Goal: Task Accomplishment & Management: Manage account settings

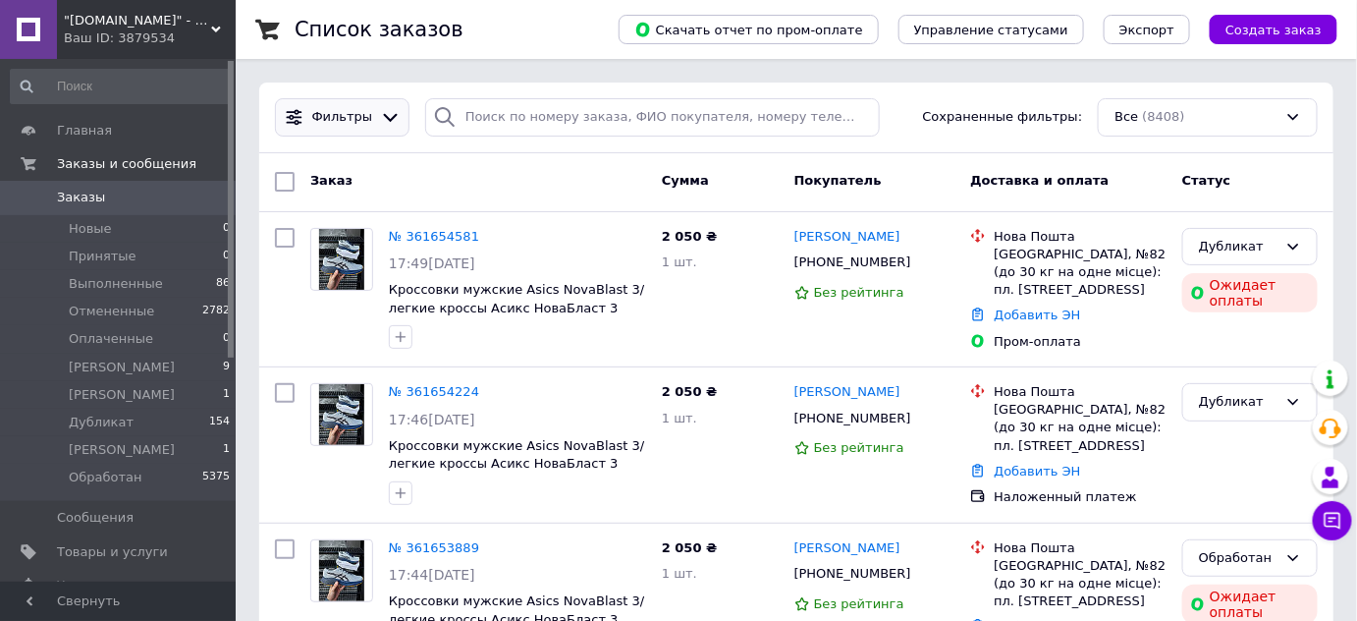
click at [384, 116] on icon at bounding box center [391, 118] width 14 height 8
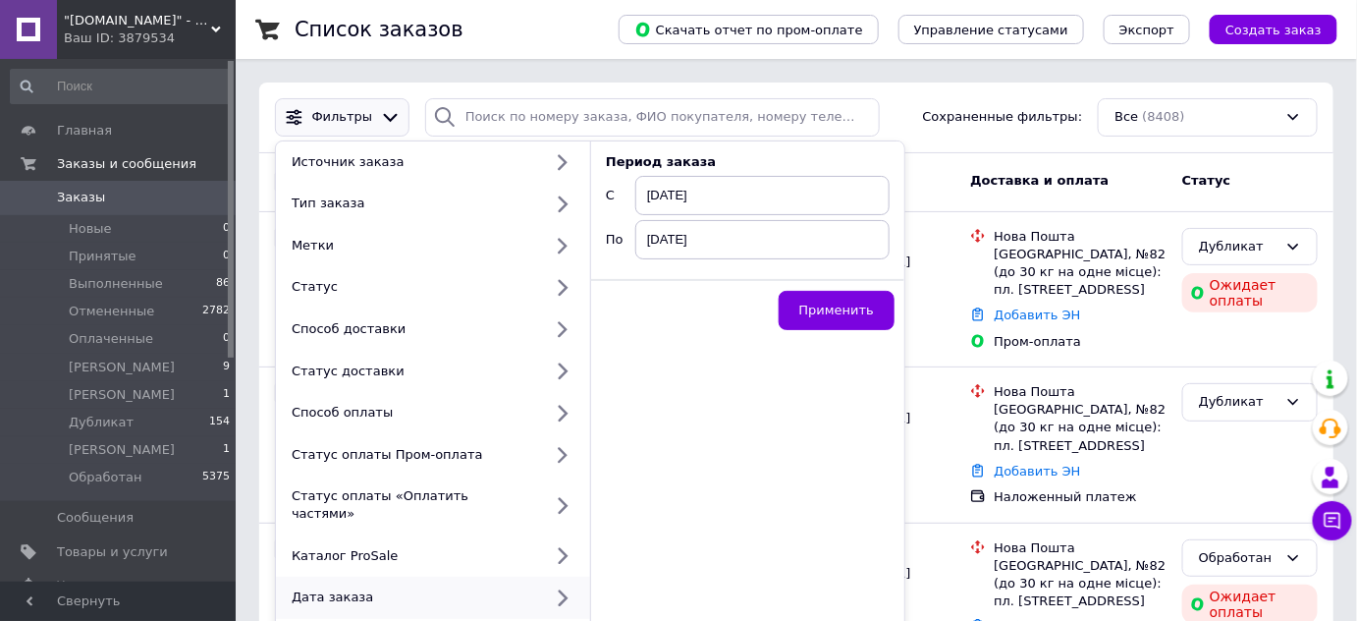
click at [762, 190] on span "[DATE]" at bounding box center [762, 195] width 254 height 39
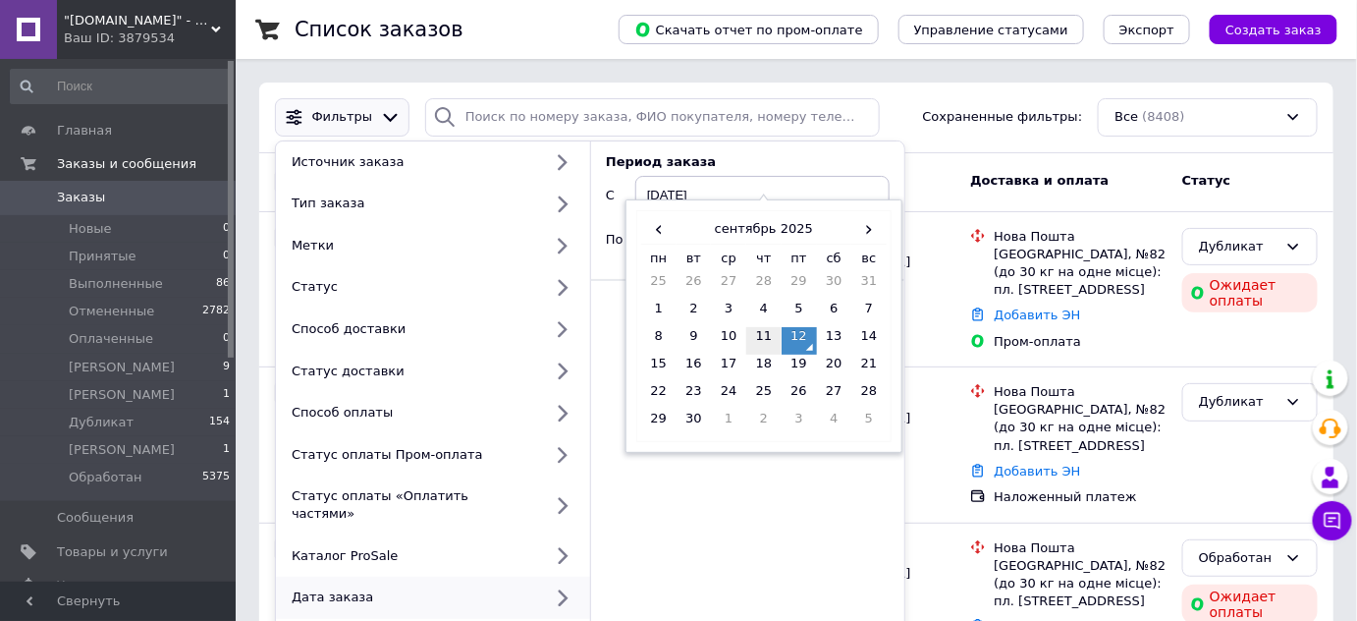
click at [752, 336] on td "11" at bounding box center [763, 340] width 35 height 27
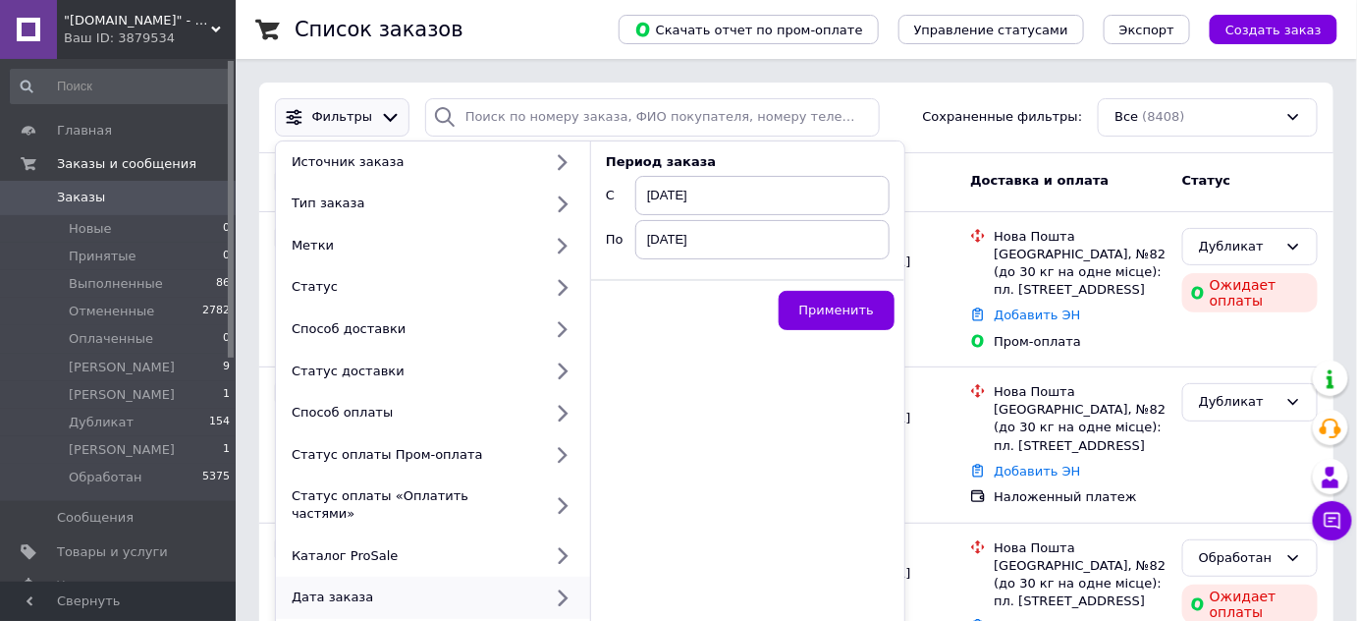
click at [740, 245] on span "[DATE]" at bounding box center [762, 239] width 254 height 39
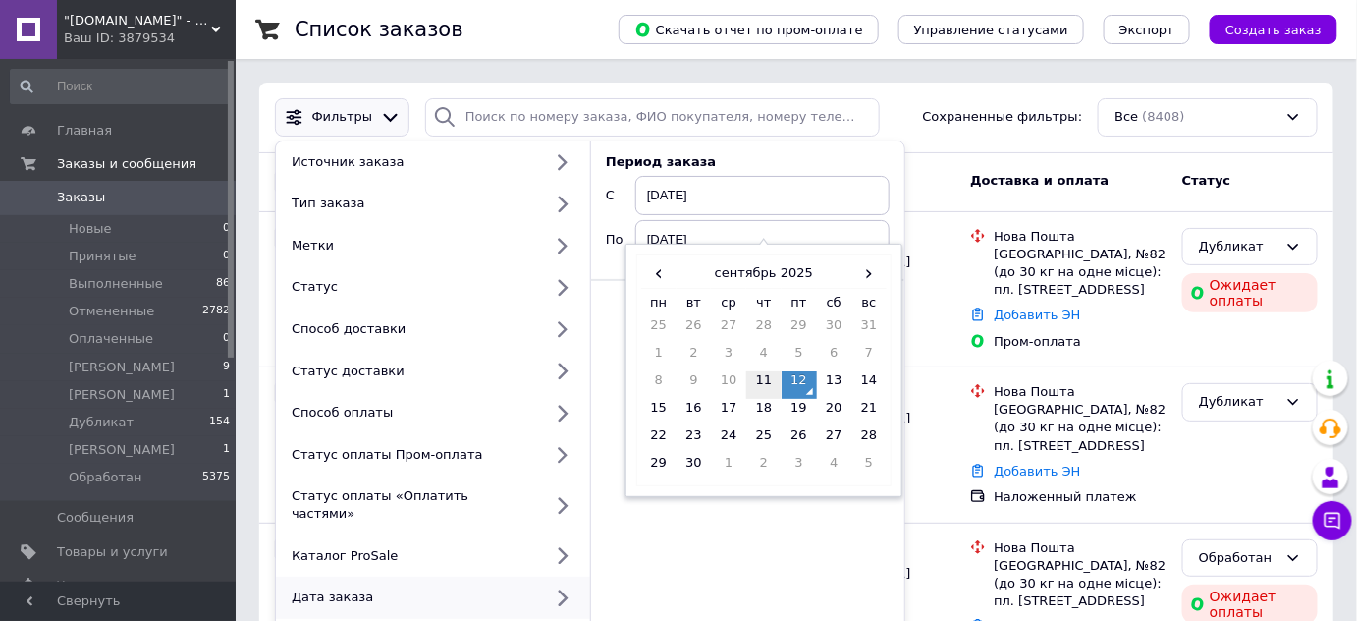
click at [766, 378] on td "11" at bounding box center [763, 384] width 35 height 27
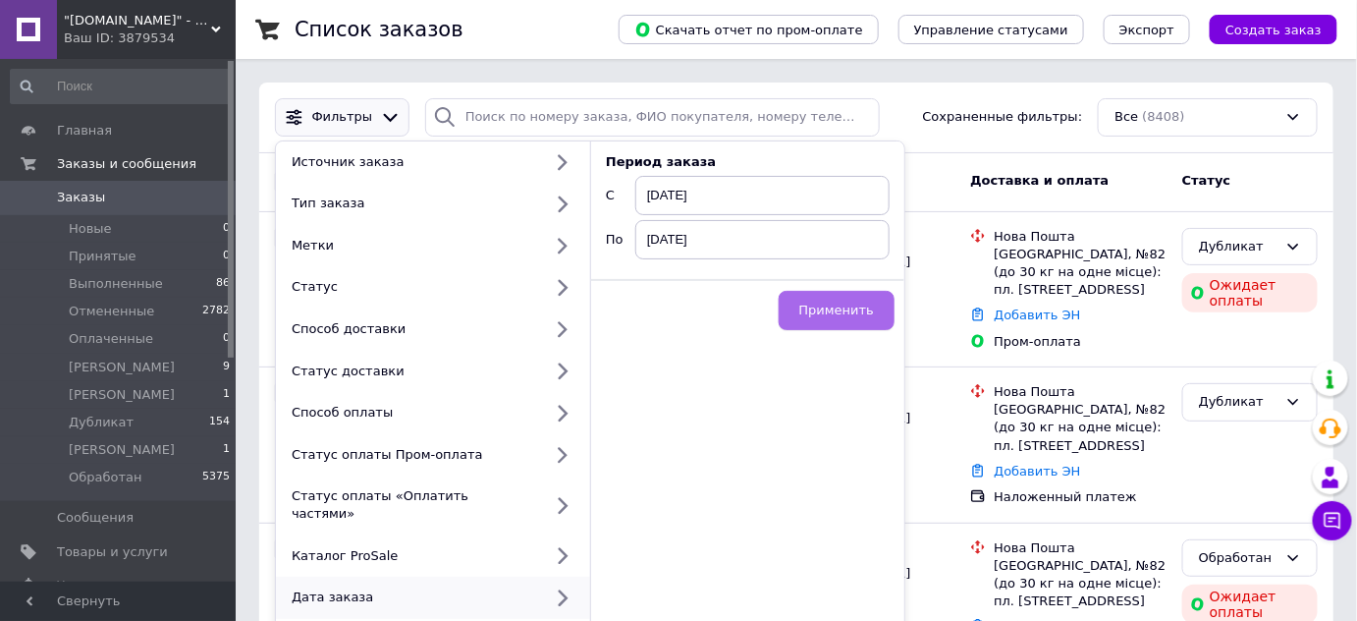
click at [848, 317] on button "Применить" at bounding box center [837, 310] width 116 height 39
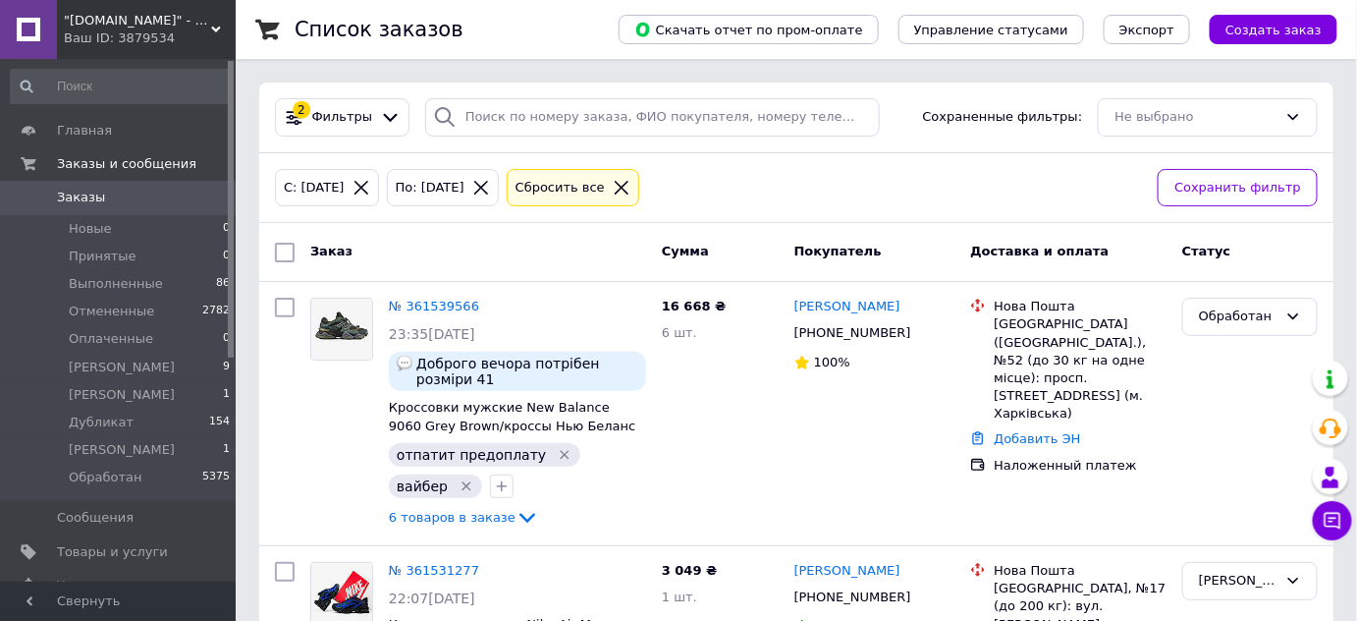
click at [286, 251] on input "checkbox" at bounding box center [285, 253] width 20 height 20
checkbox input "true"
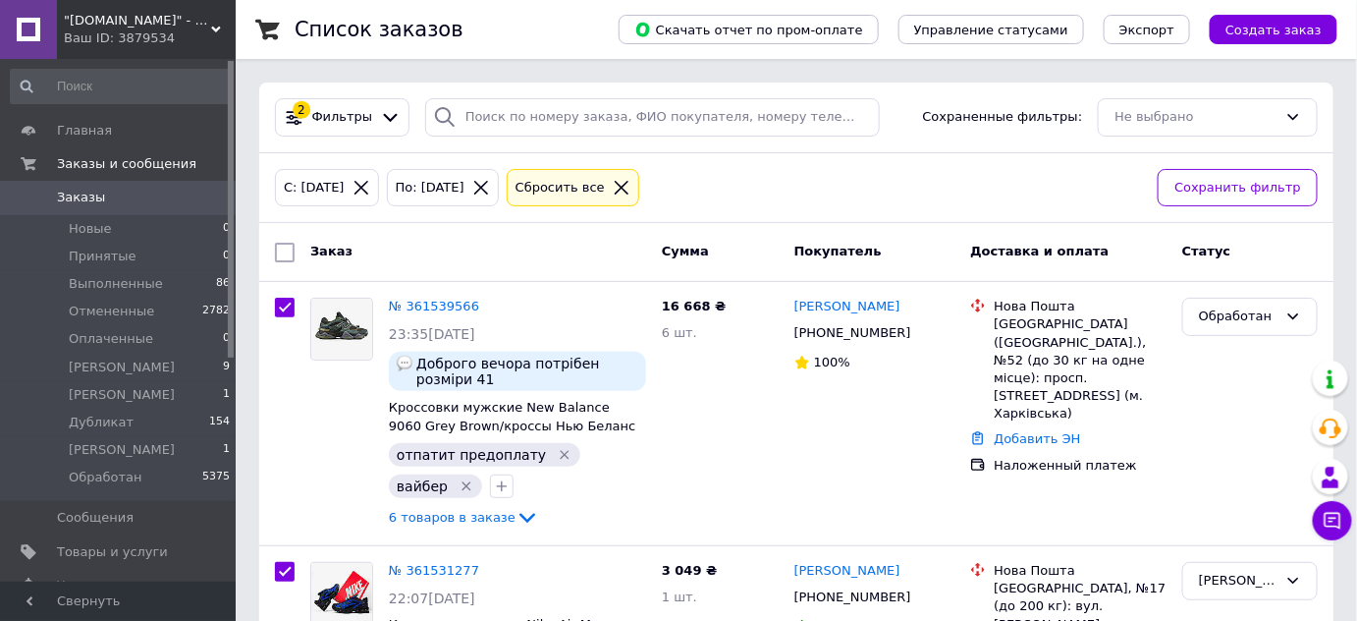
checkbox input "true"
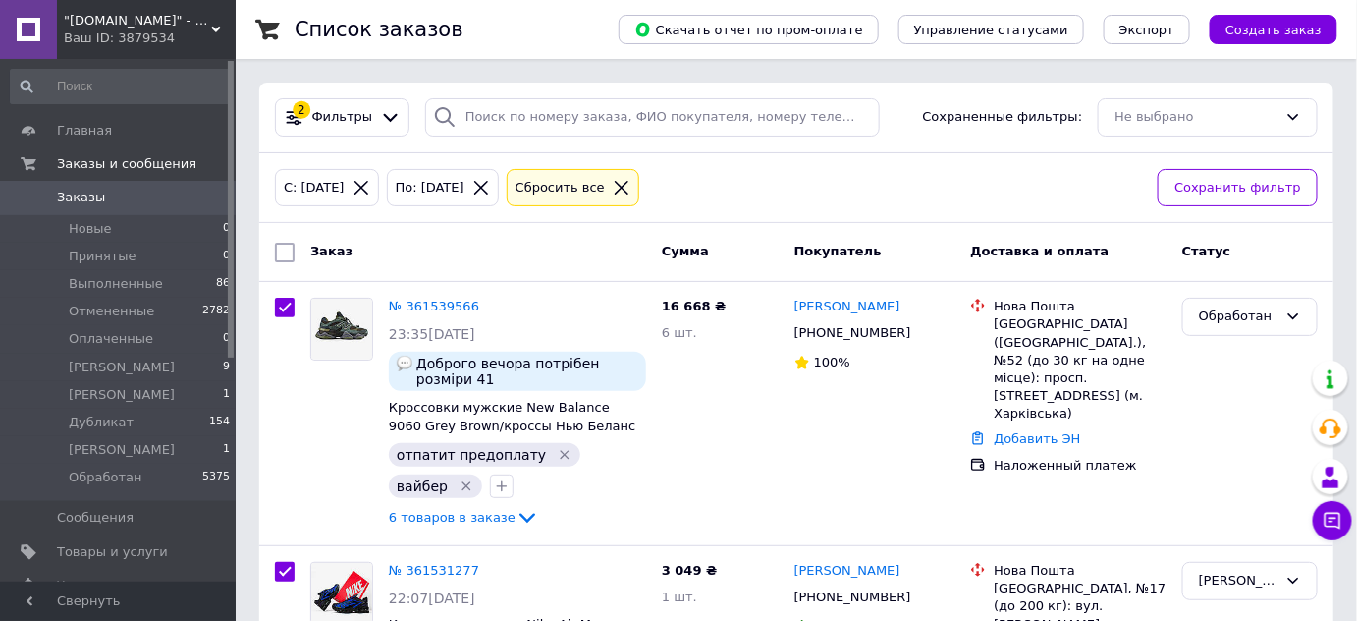
checkbox input "true"
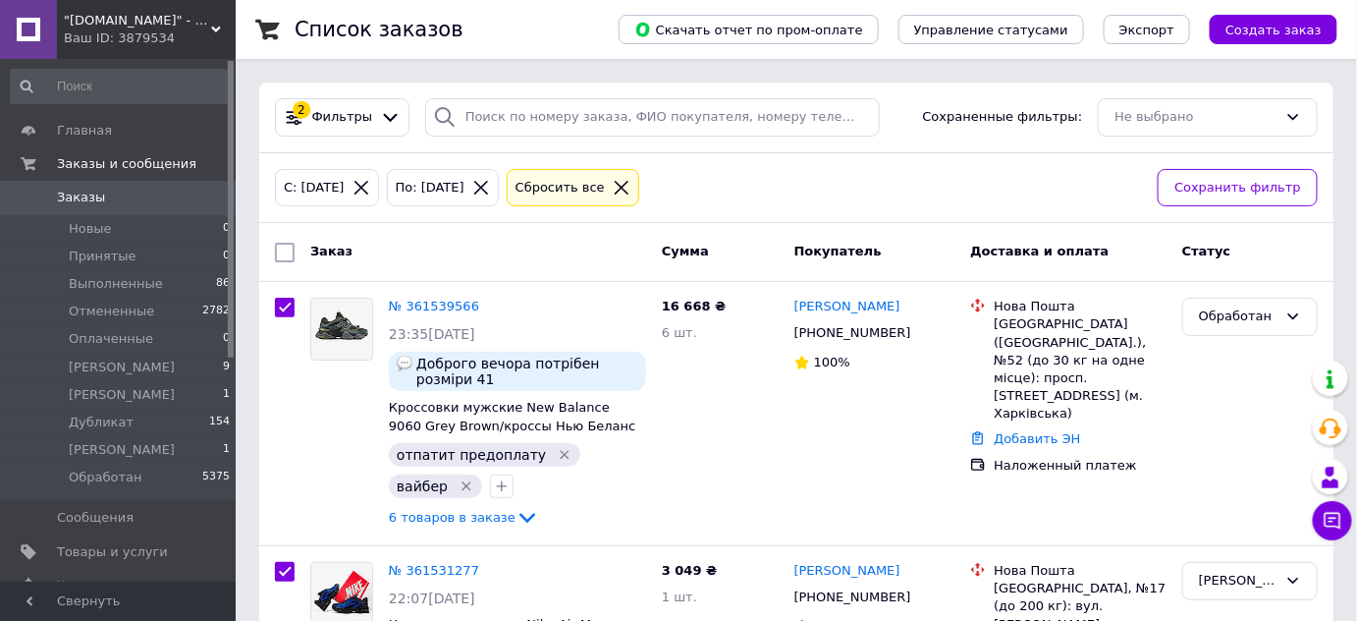
checkbox input "true"
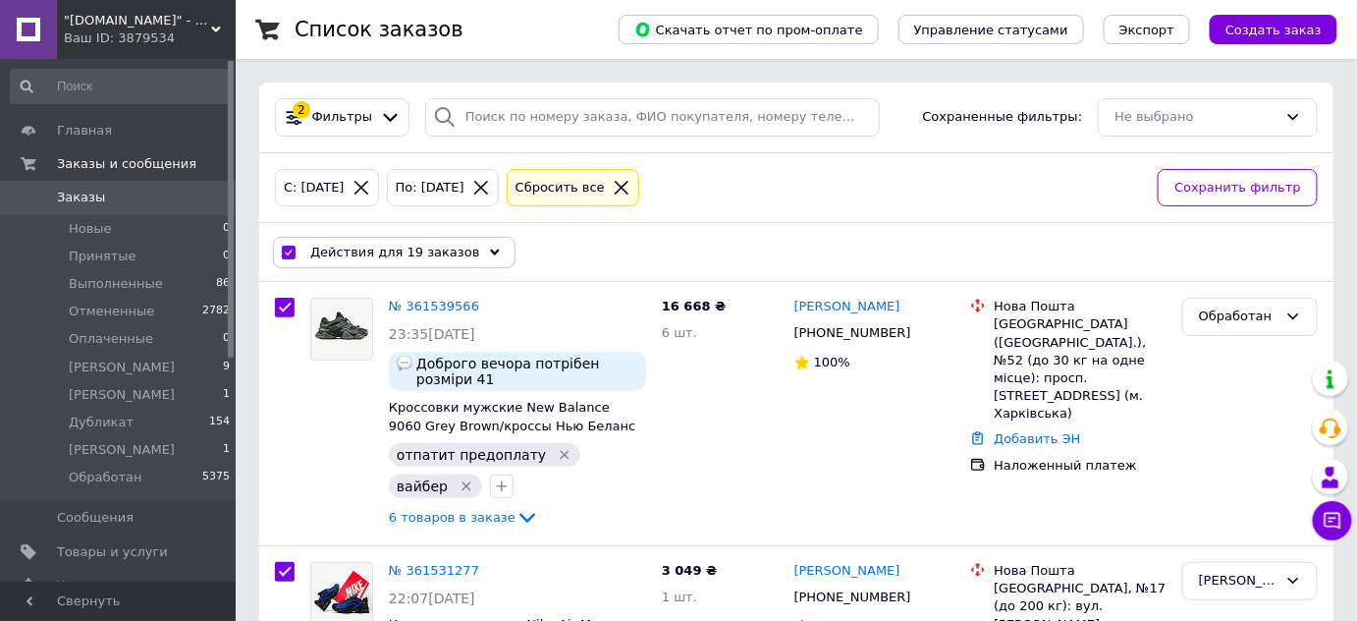
click at [289, 246] on input "checkbox" at bounding box center [288, 252] width 13 height 13
checkbox input "false"
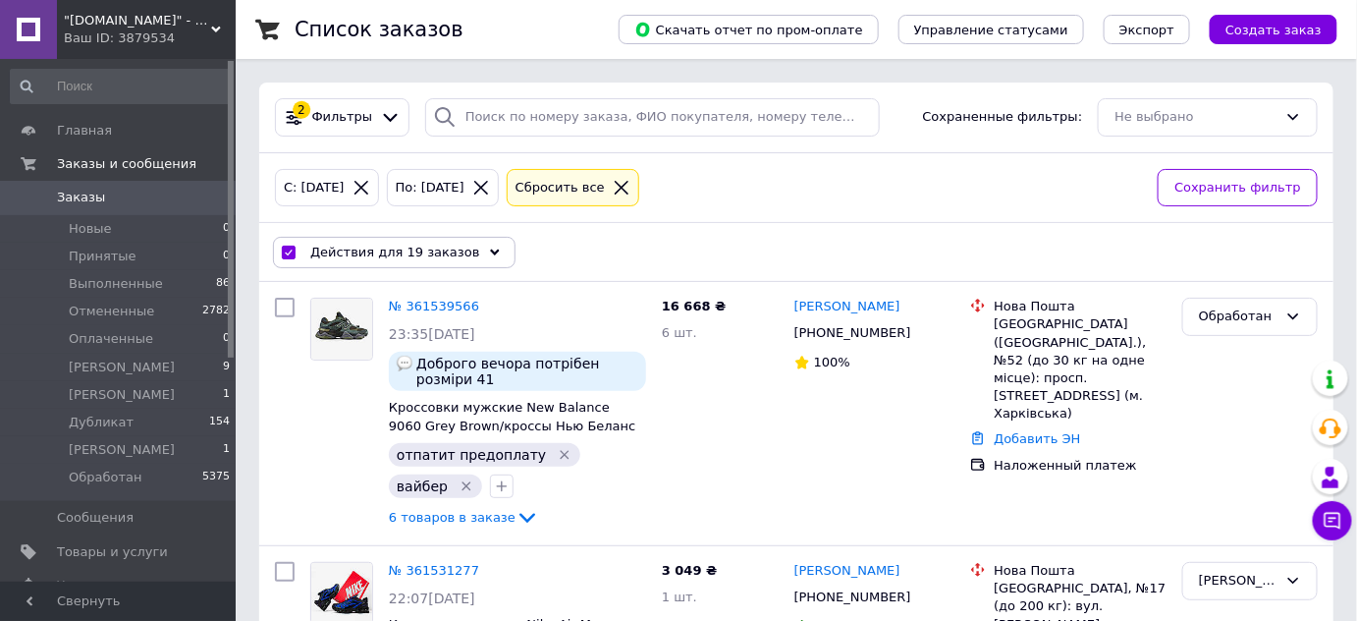
checkbox input "false"
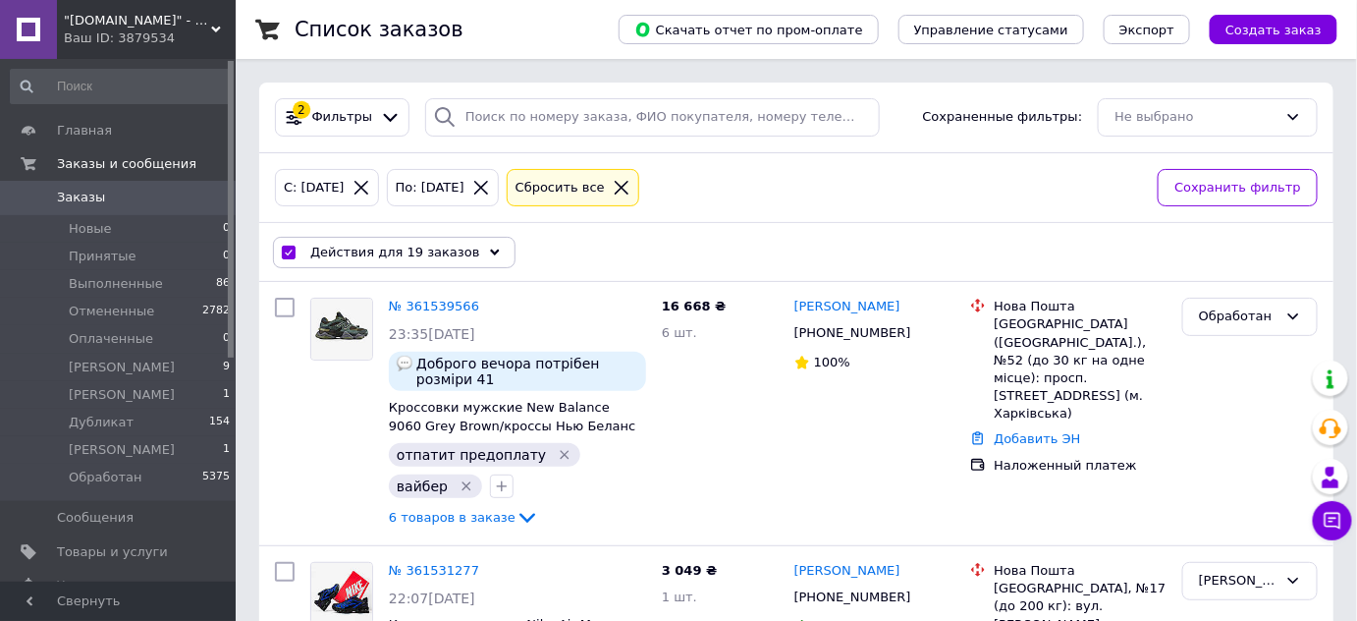
checkbox input "false"
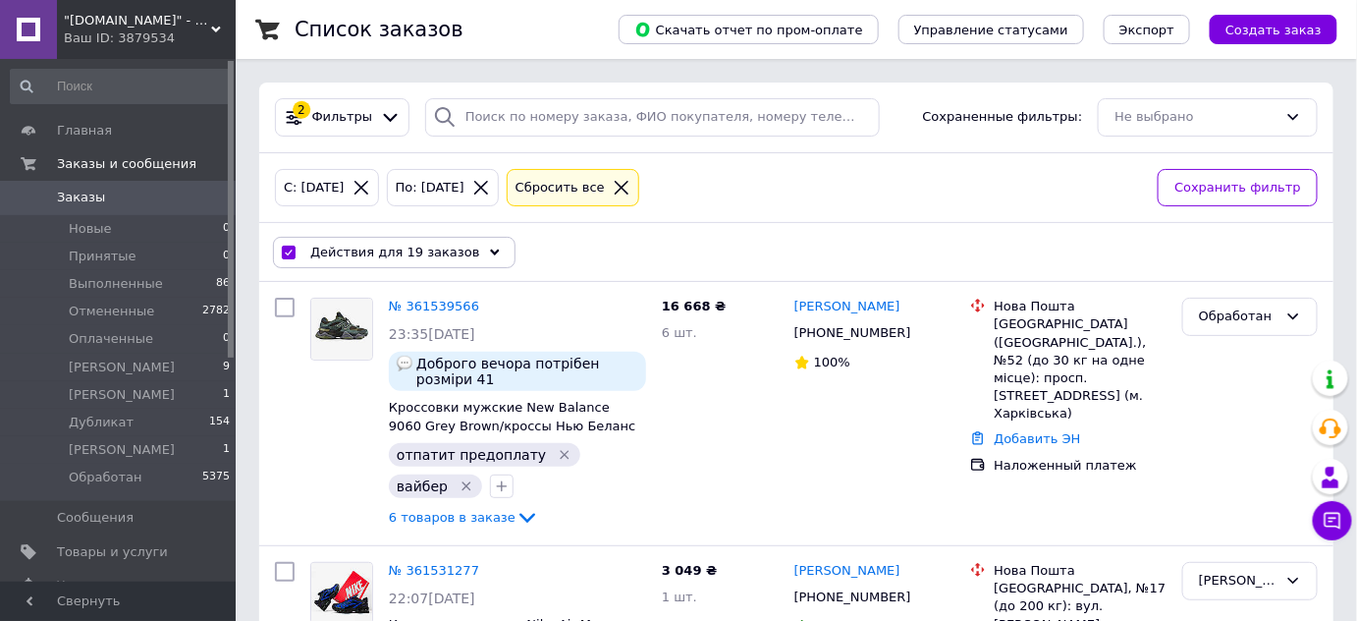
checkbox input "false"
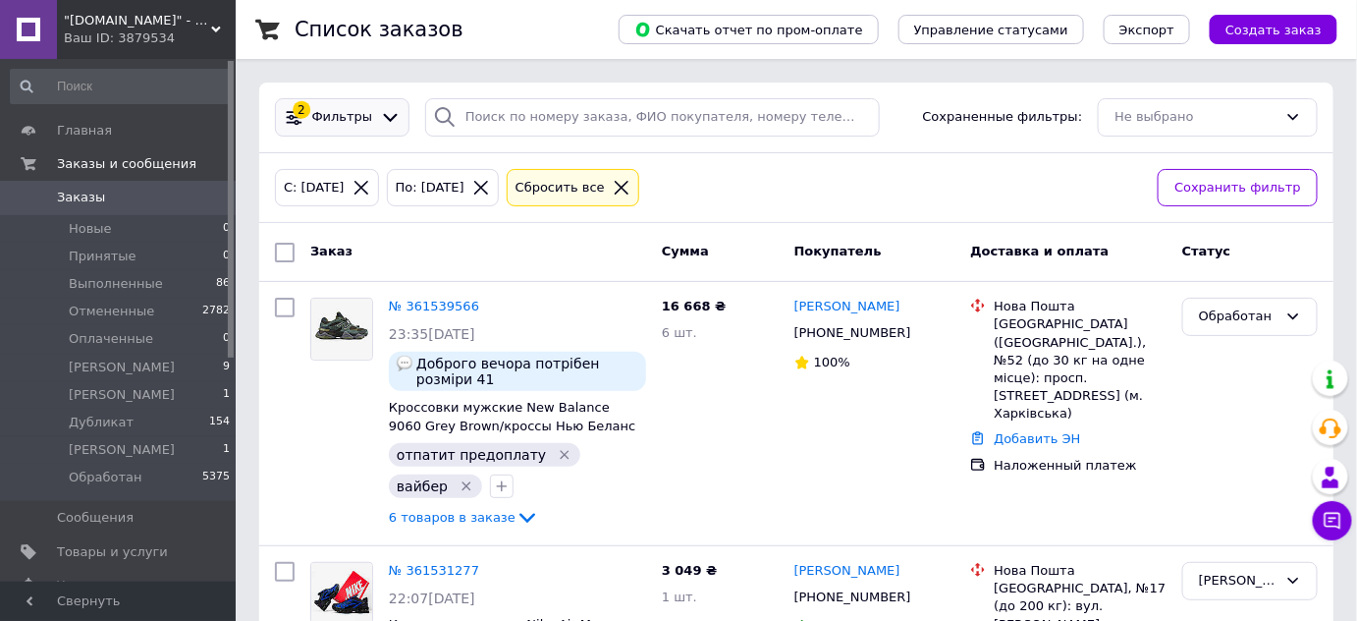
click at [357, 112] on span "Фильтры" at bounding box center [342, 117] width 61 height 19
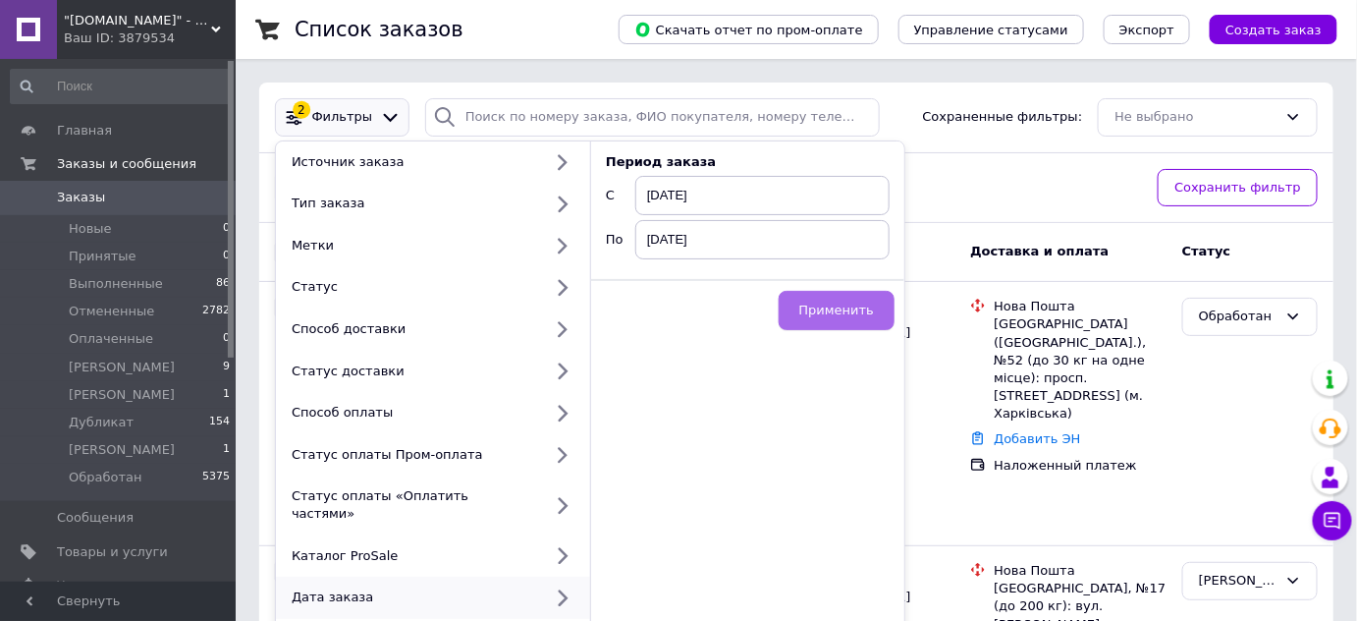
click at [837, 307] on span "Применить" at bounding box center [836, 309] width 75 height 15
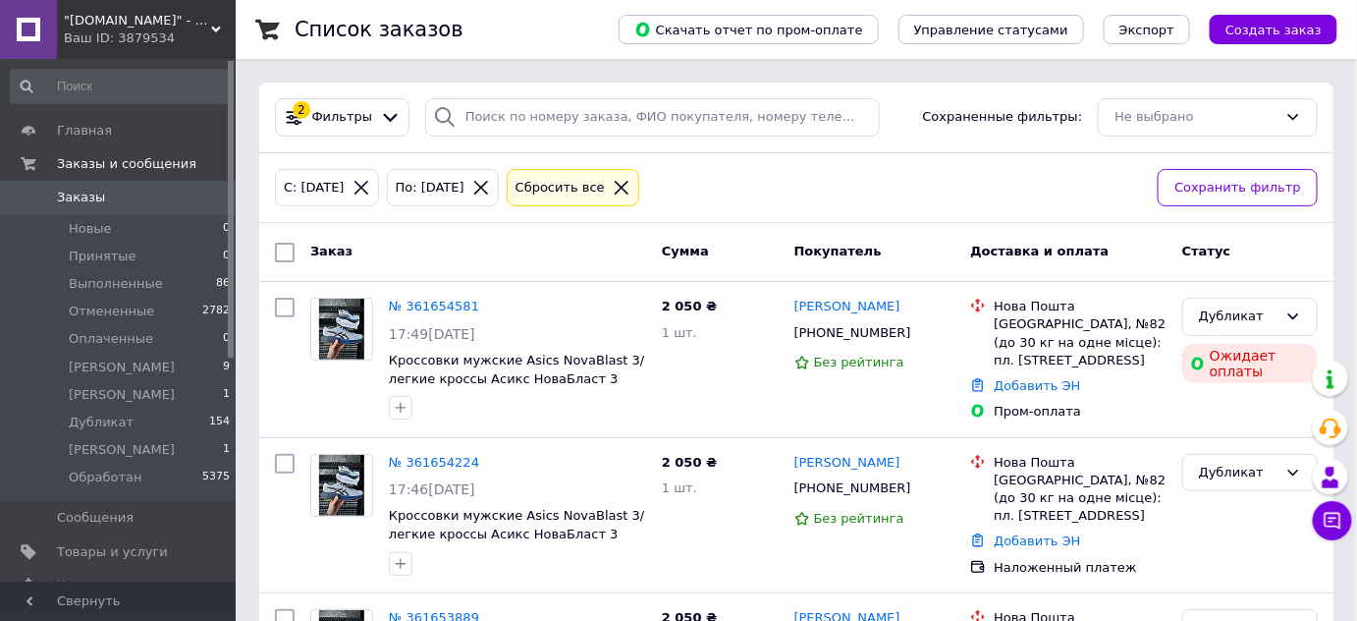
click at [277, 247] on input "checkbox" at bounding box center [285, 253] width 20 height 20
checkbox input "true"
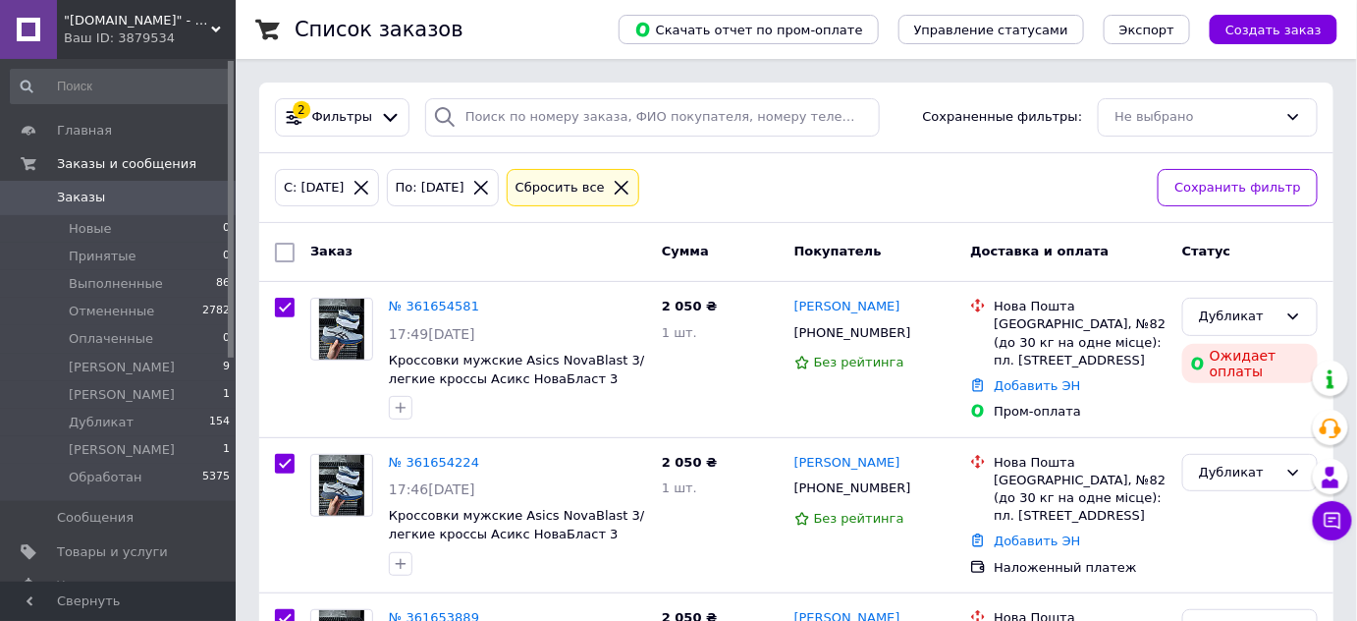
checkbox input "true"
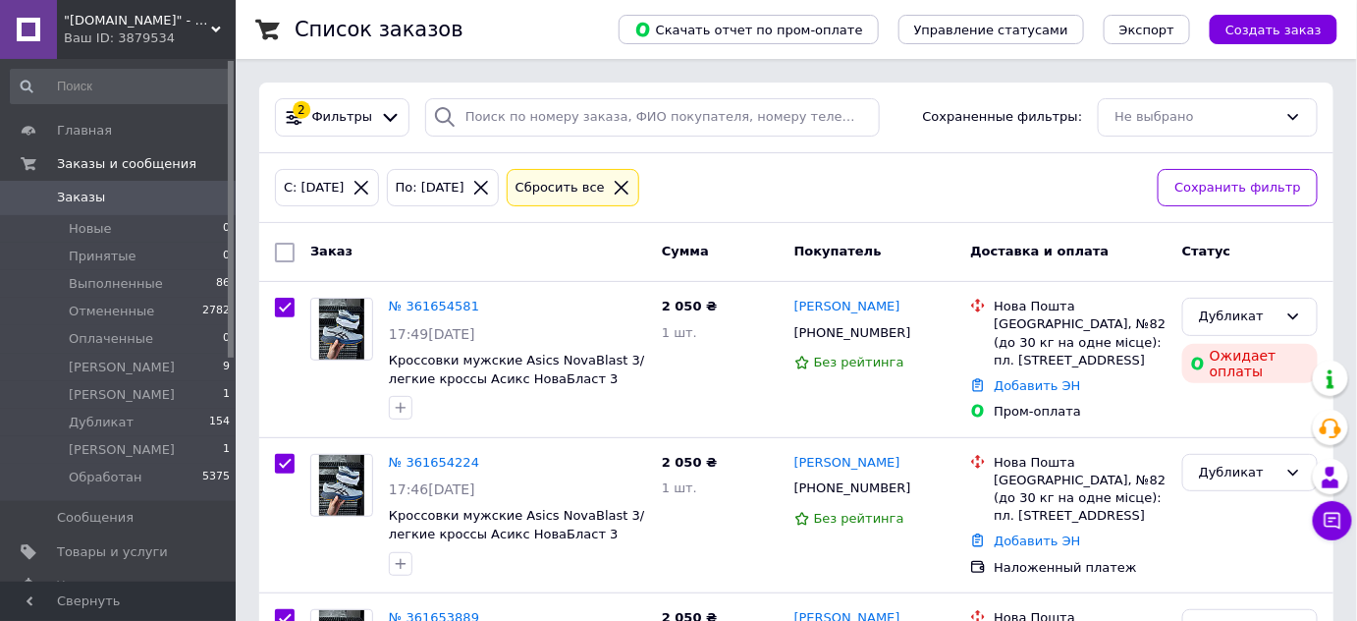
checkbox input "true"
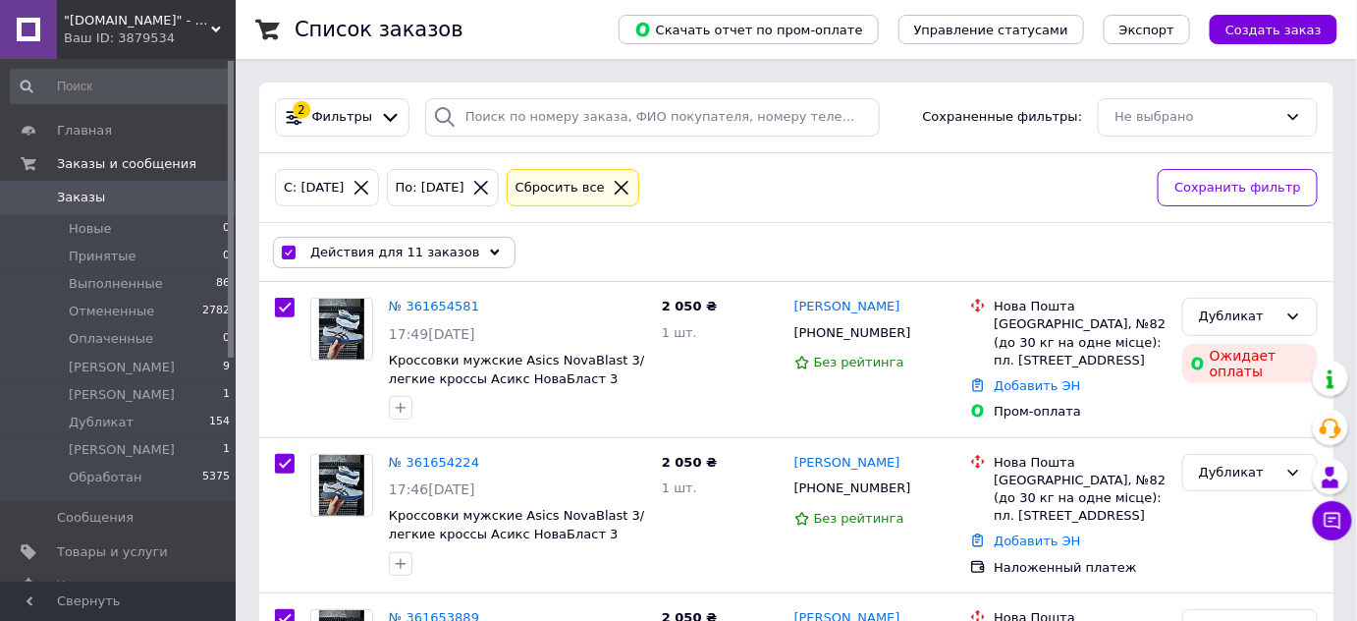
click at [279, 245] on div "Действия для 11 заказов" at bounding box center [394, 252] width 243 height 31
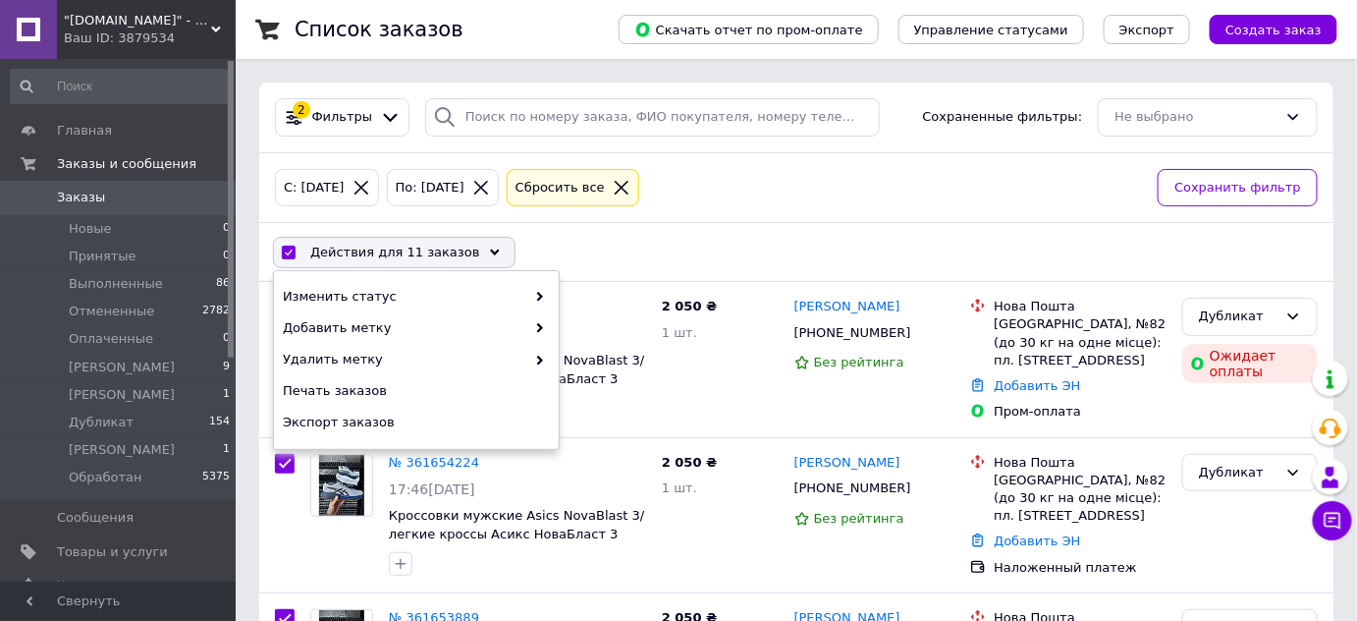
click at [286, 246] on input "checkbox" at bounding box center [288, 252] width 13 height 13
checkbox input "false"
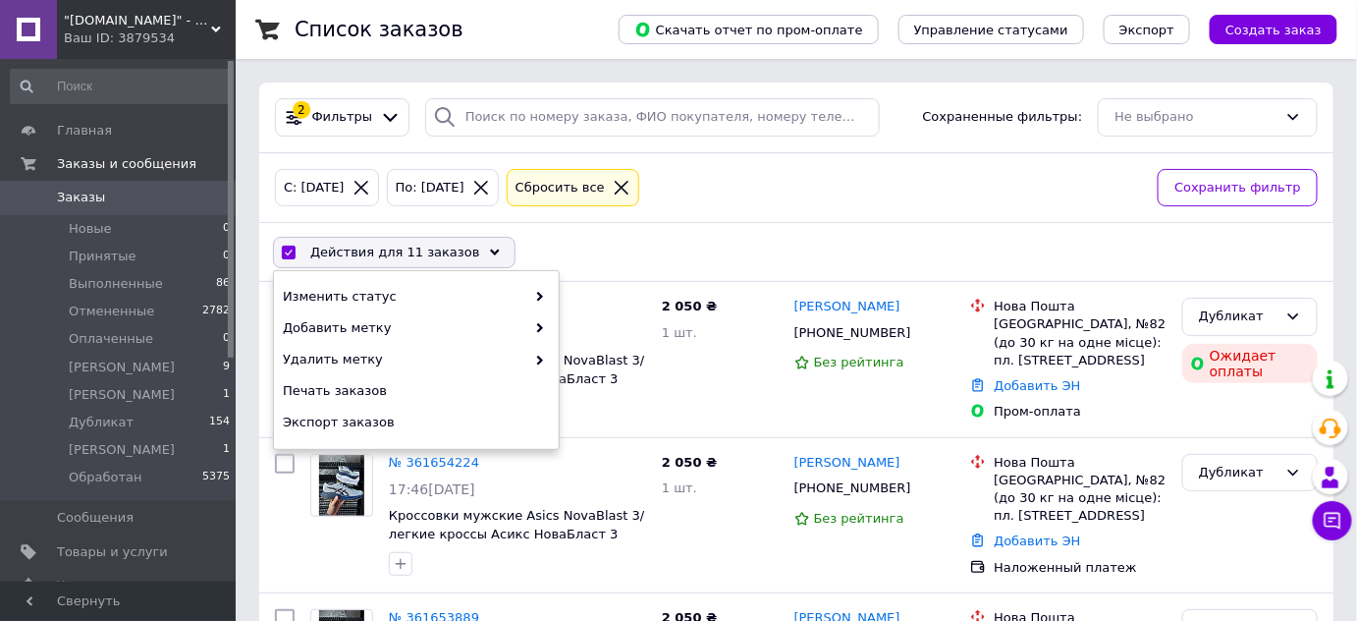
checkbox input "false"
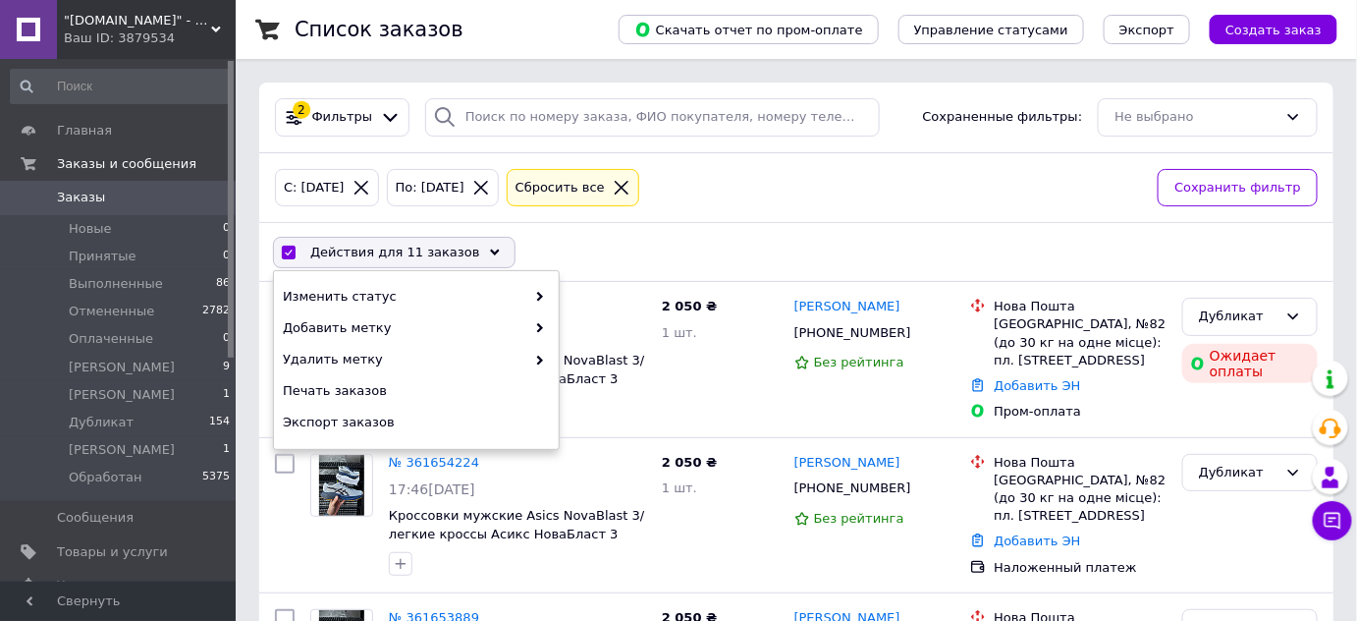
checkbox input "false"
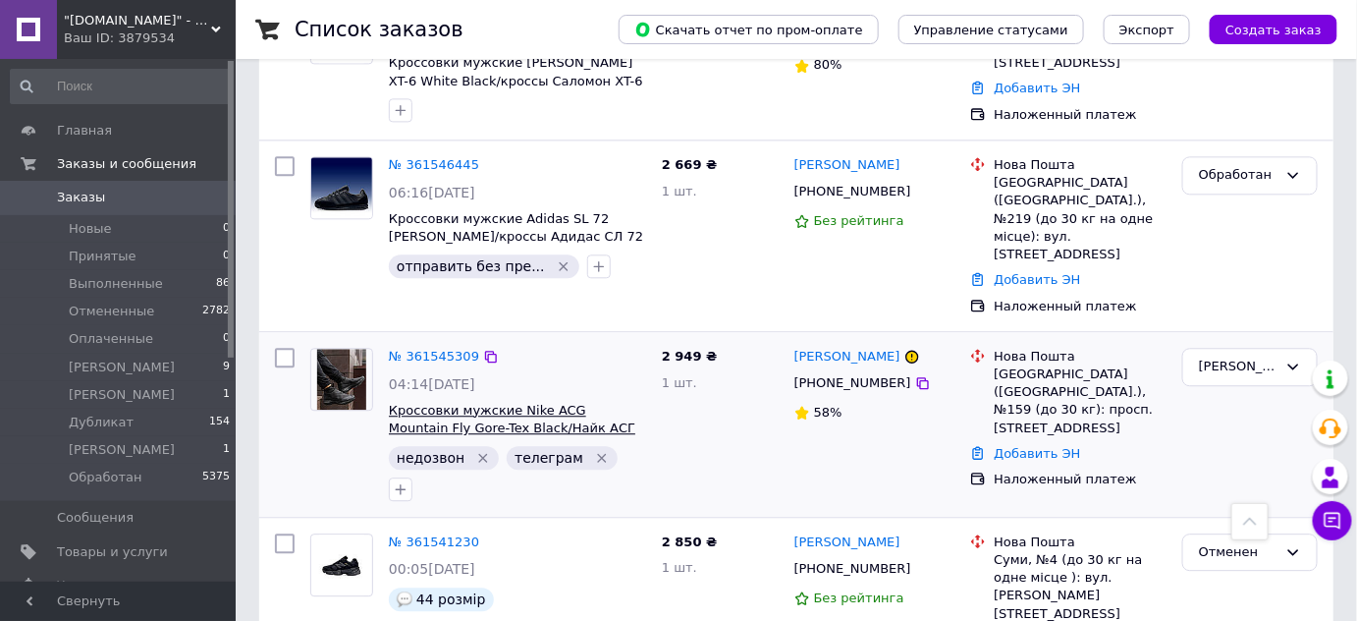
scroll to position [1476, 0]
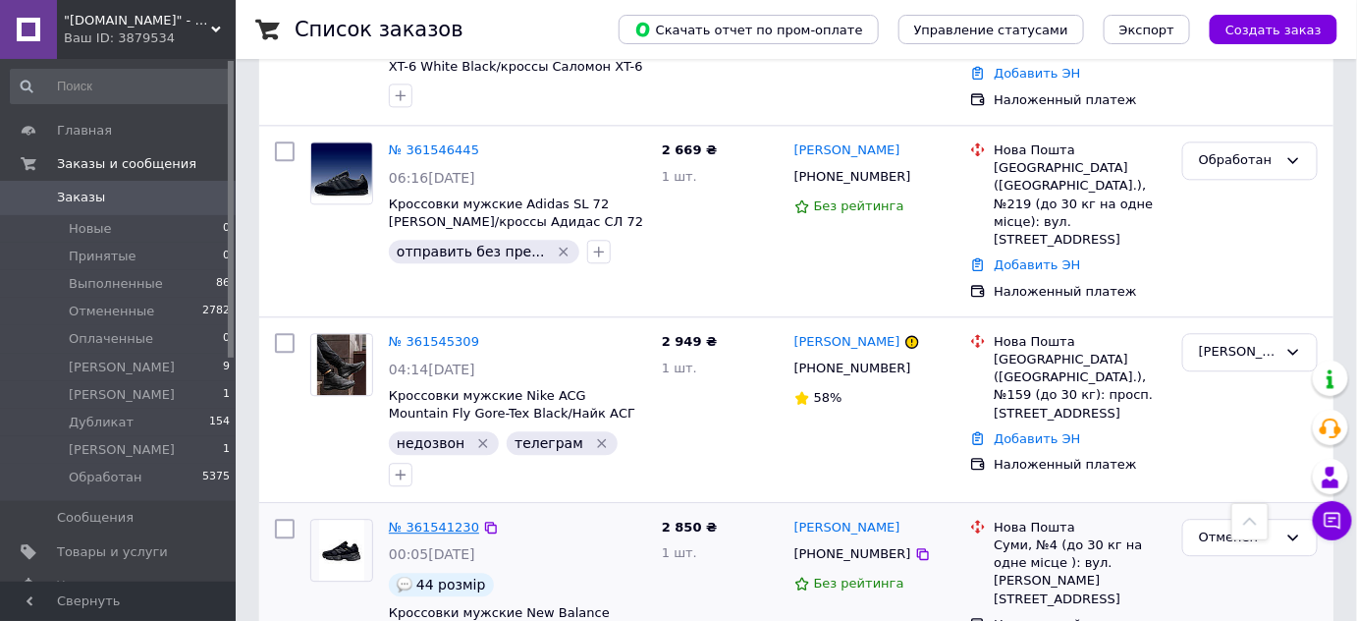
click at [446, 519] on link "№ 361541230" at bounding box center [434, 526] width 90 height 15
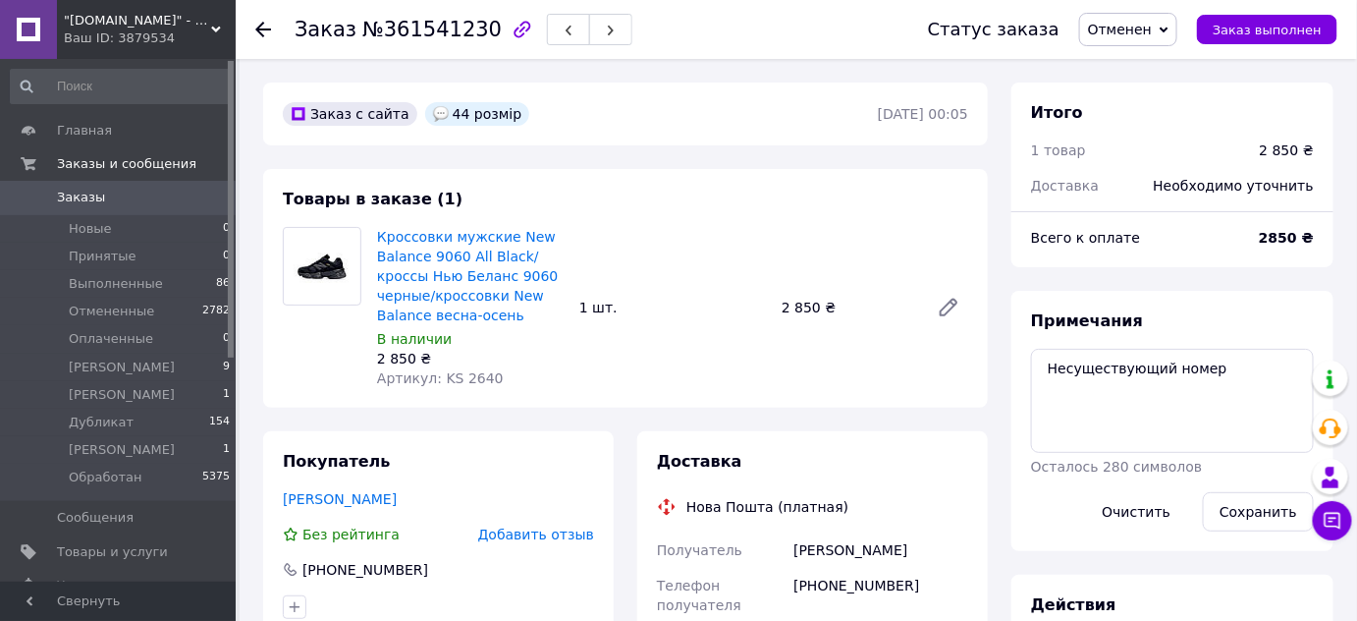
click at [1141, 30] on span "Отменен" at bounding box center [1120, 30] width 64 height 16
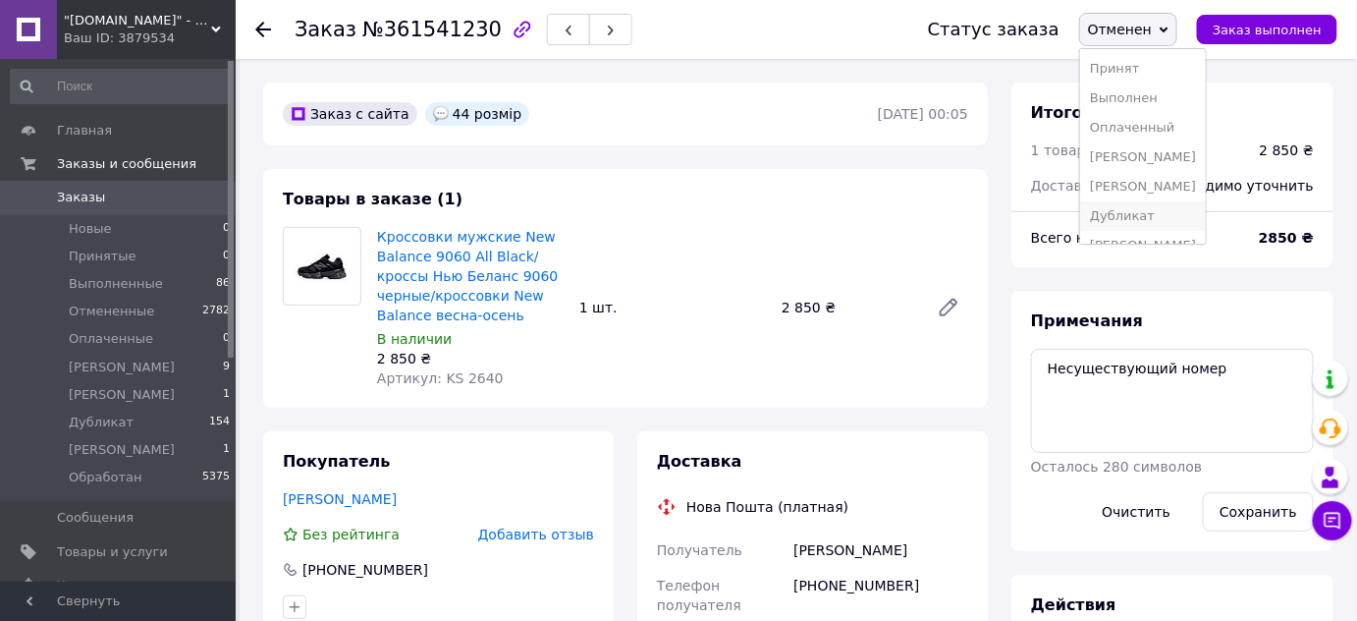
click at [1159, 218] on li "Дубликат" at bounding box center [1143, 215] width 126 height 29
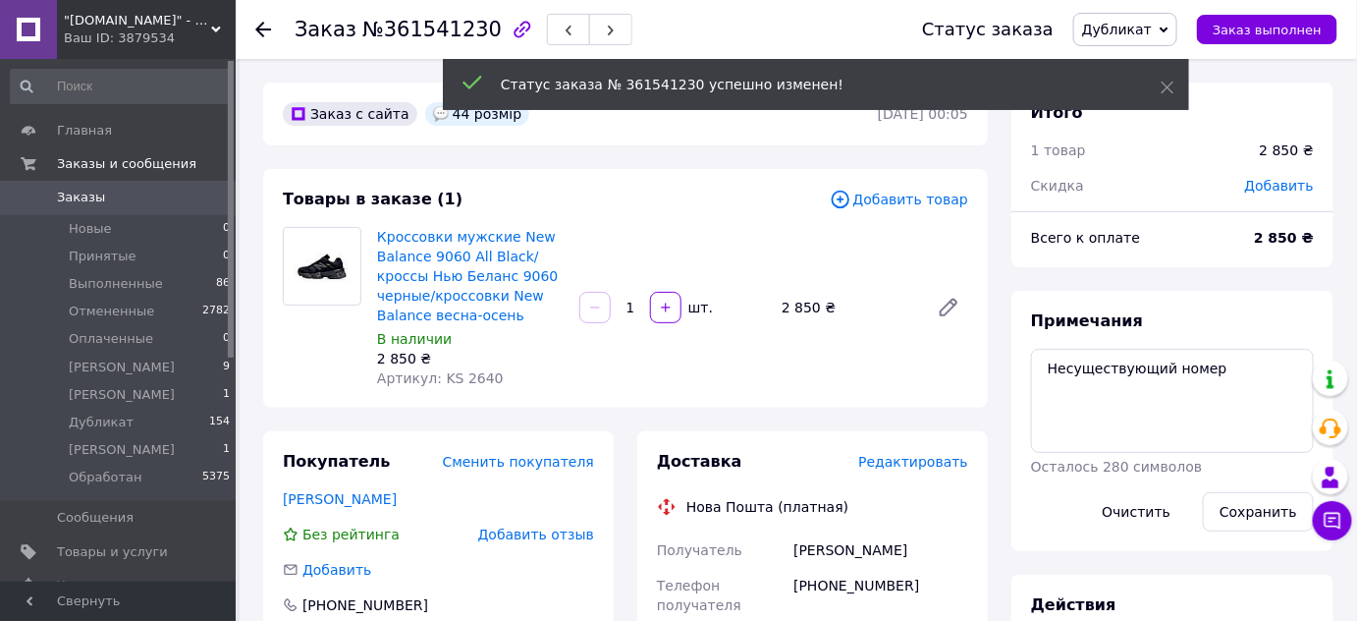
click at [267, 27] on icon at bounding box center [263, 30] width 16 height 16
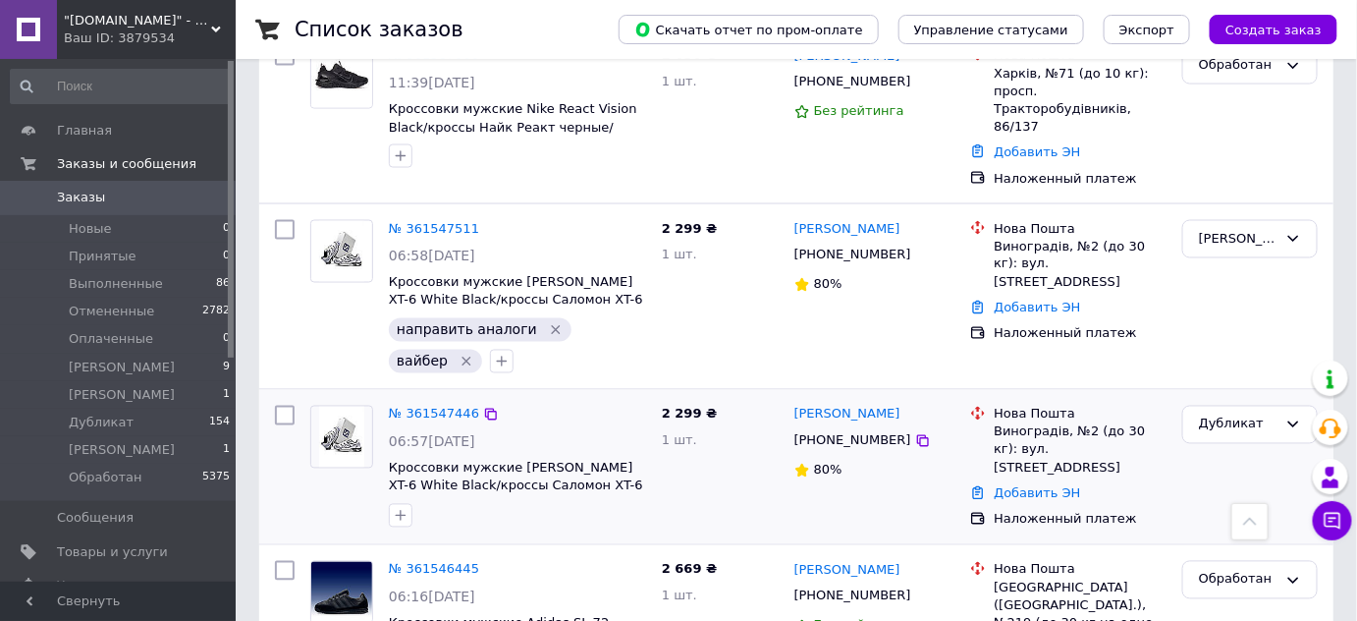
scroll to position [959, 0]
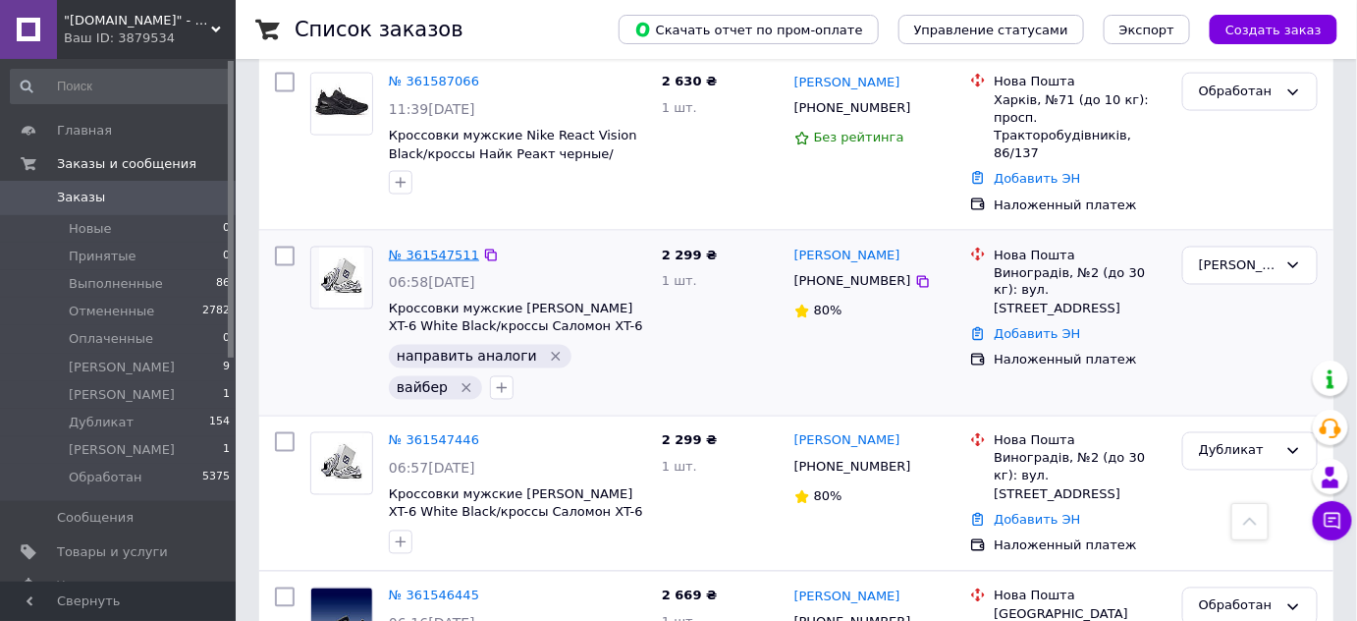
click at [437, 247] on link "№ 361547511" at bounding box center [434, 254] width 90 height 15
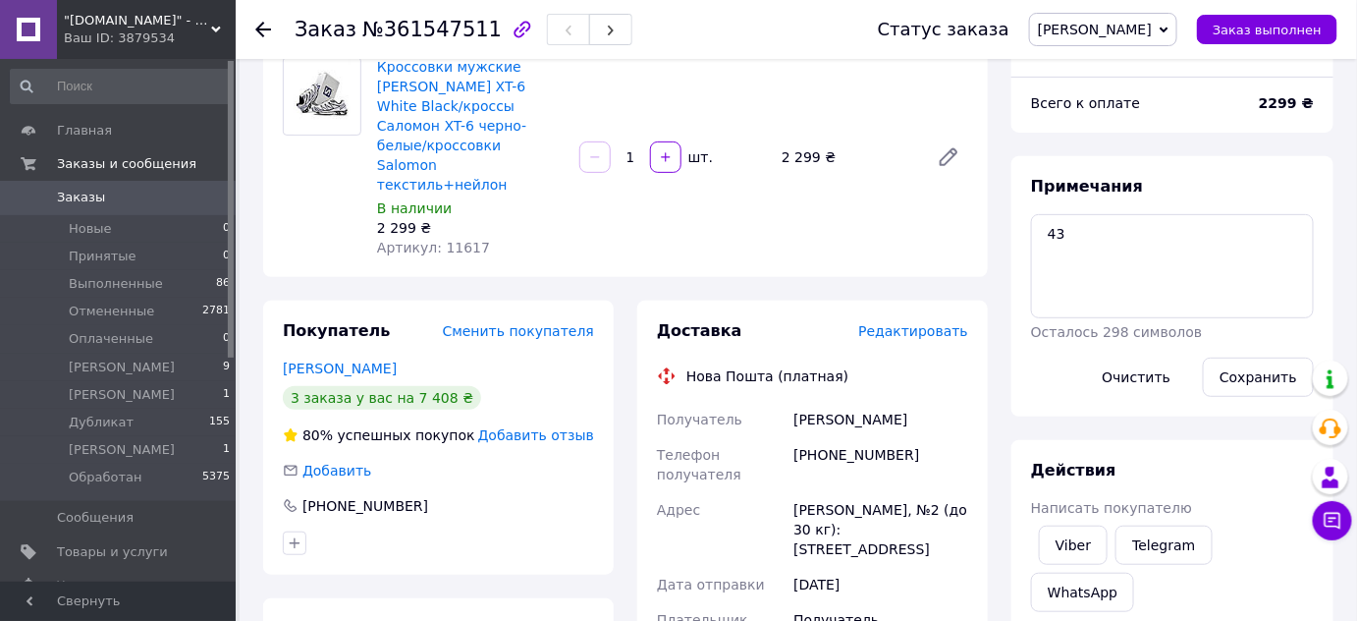
scroll to position [67, 0]
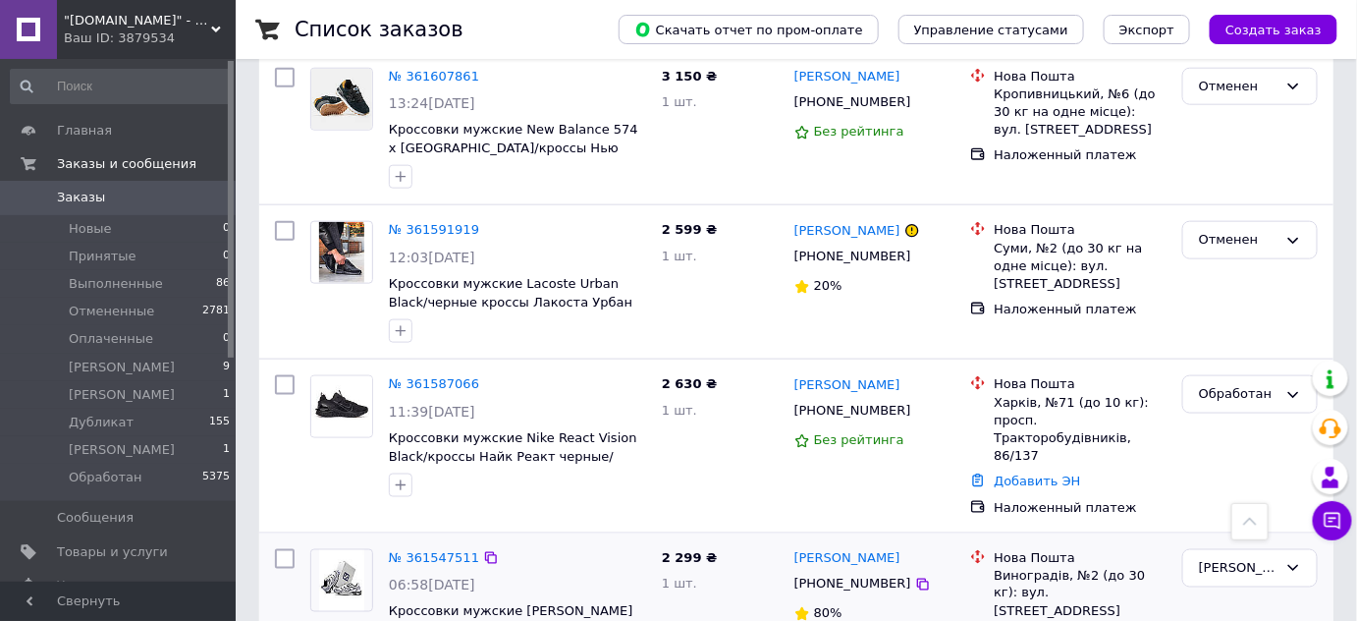
scroll to position [654, 0]
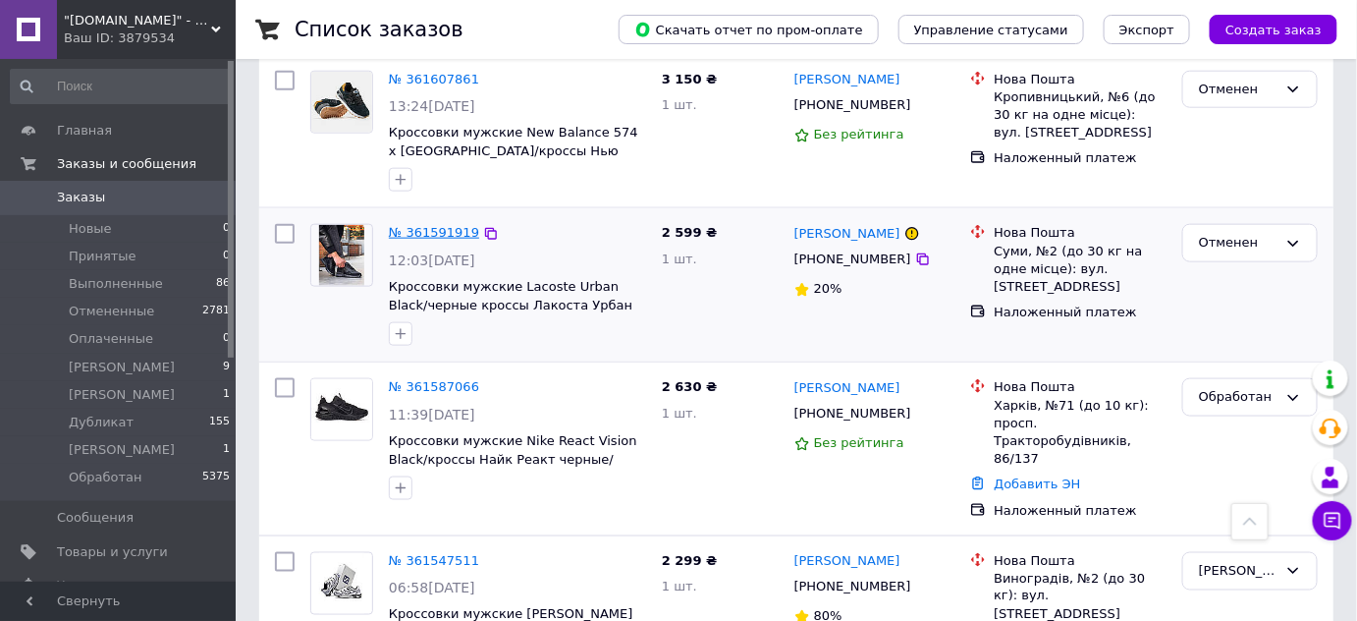
click at [434, 232] on link "№ 361591919" at bounding box center [434, 232] width 90 height 15
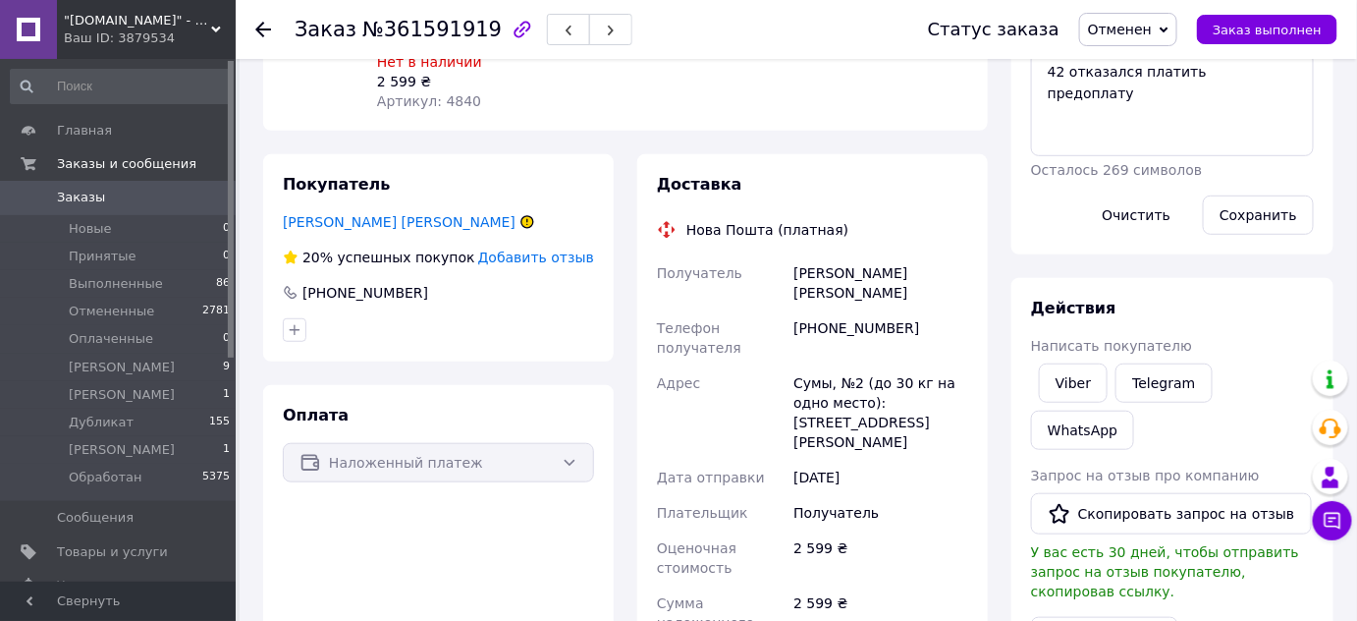
scroll to position [28, 0]
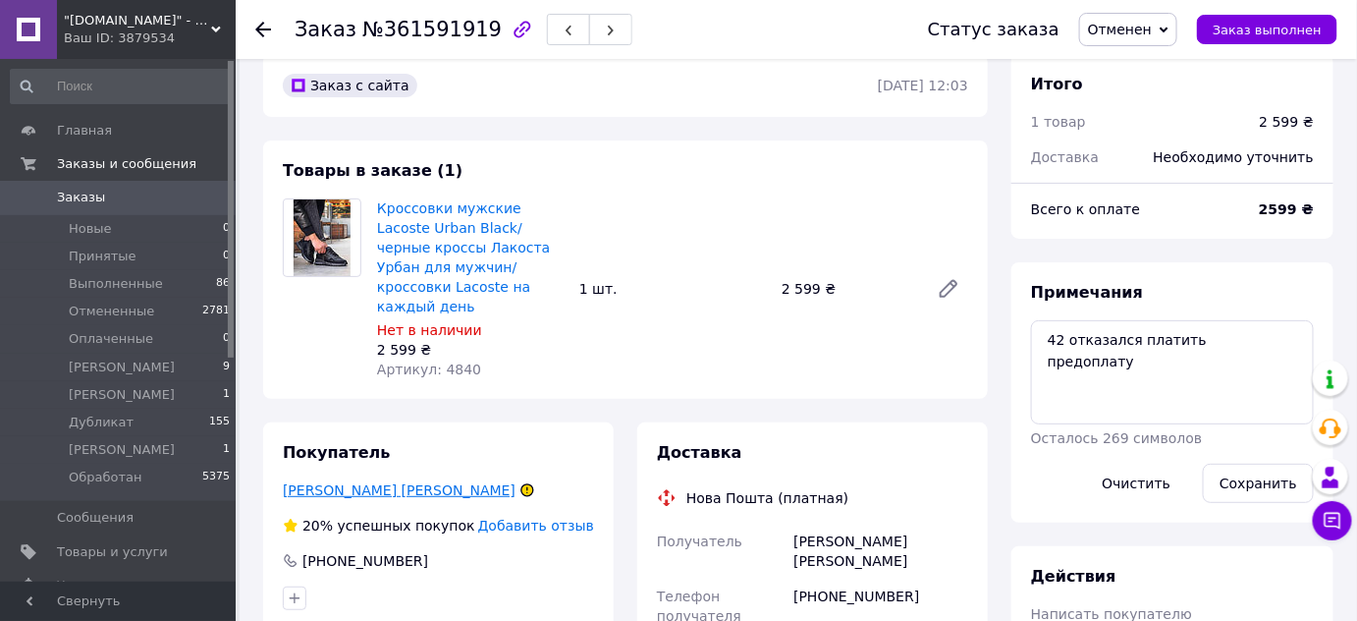
click at [345, 482] on link "[PERSON_NAME] [PERSON_NAME]" at bounding box center [399, 490] width 233 height 16
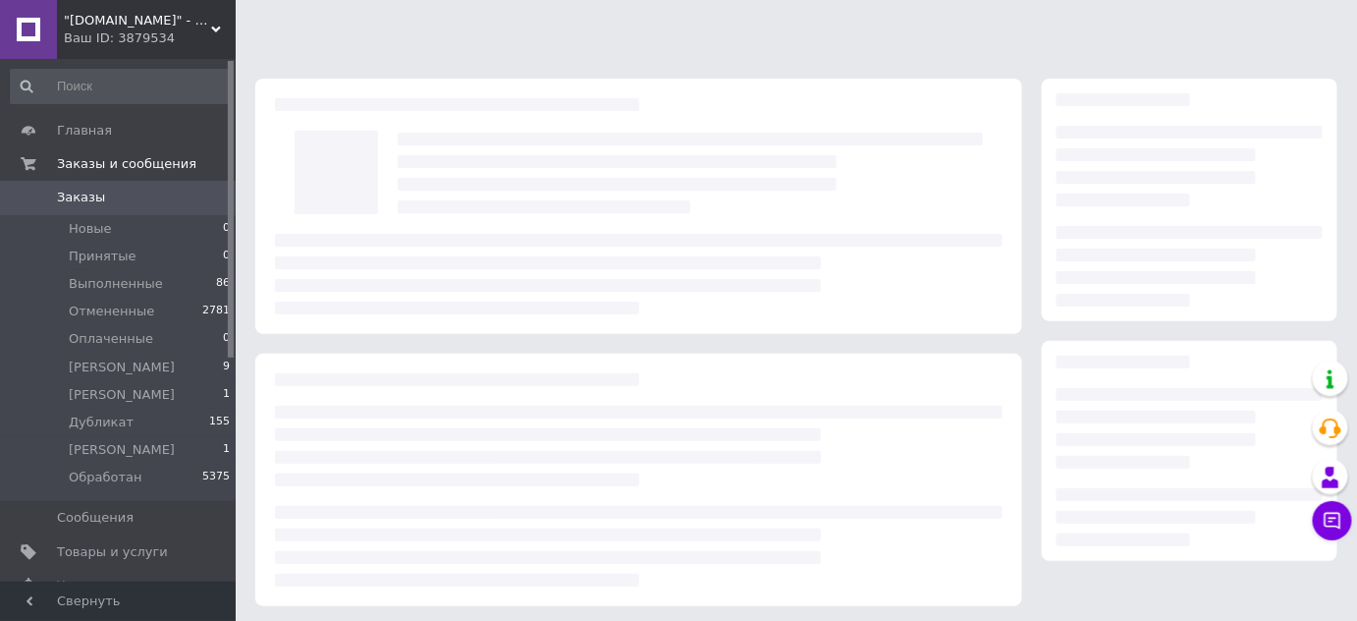
scroll to position [28, 0]
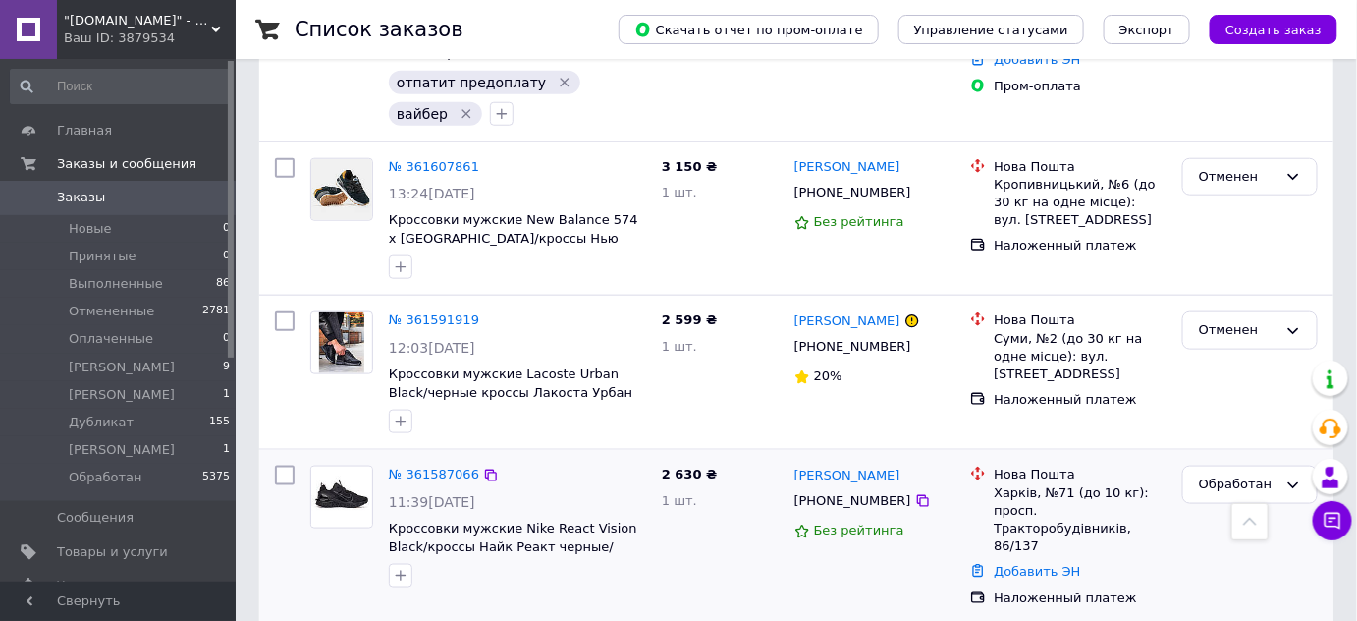
scroll to position [535, 0]
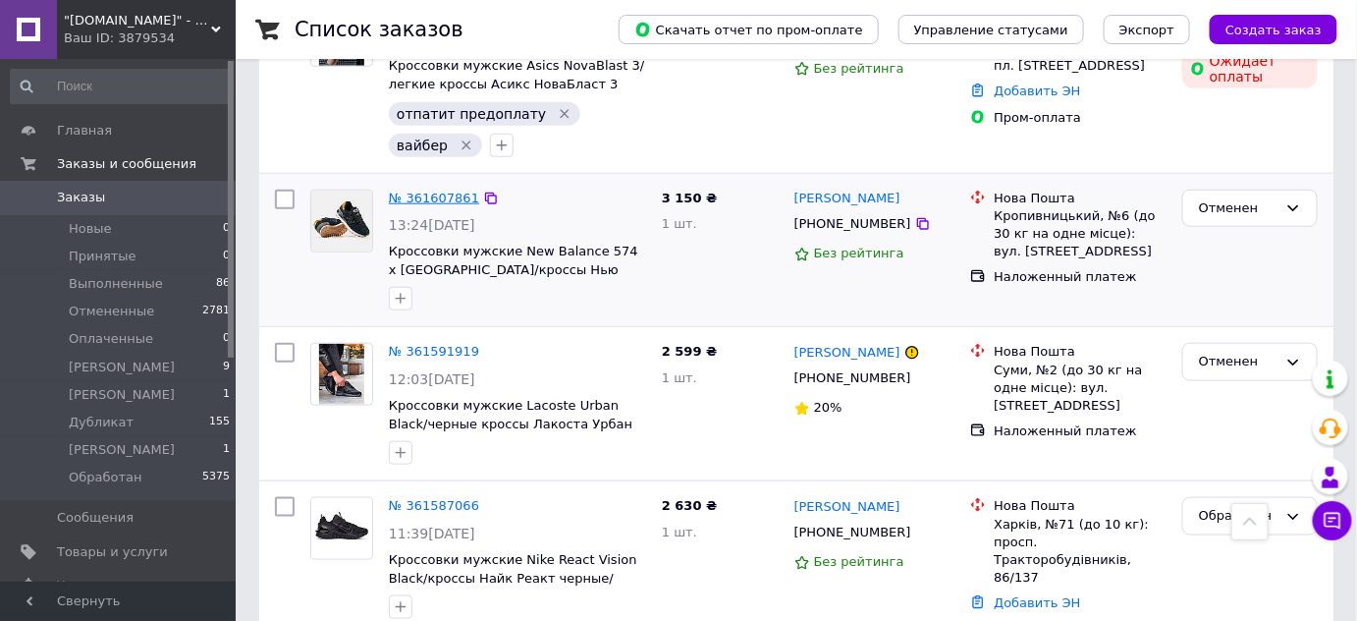
click at [441, 190] on link "№ 361607861" at bounding box center [434, 197] width 90 height 15
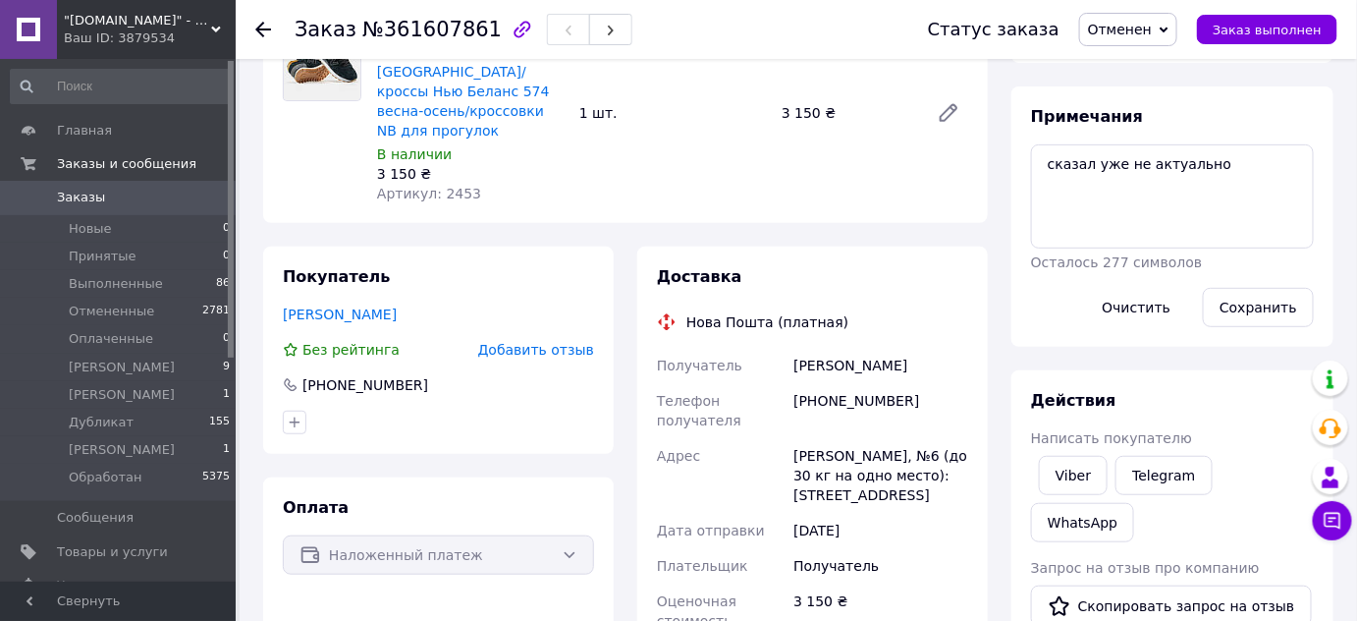
scroll to position [178, 0]
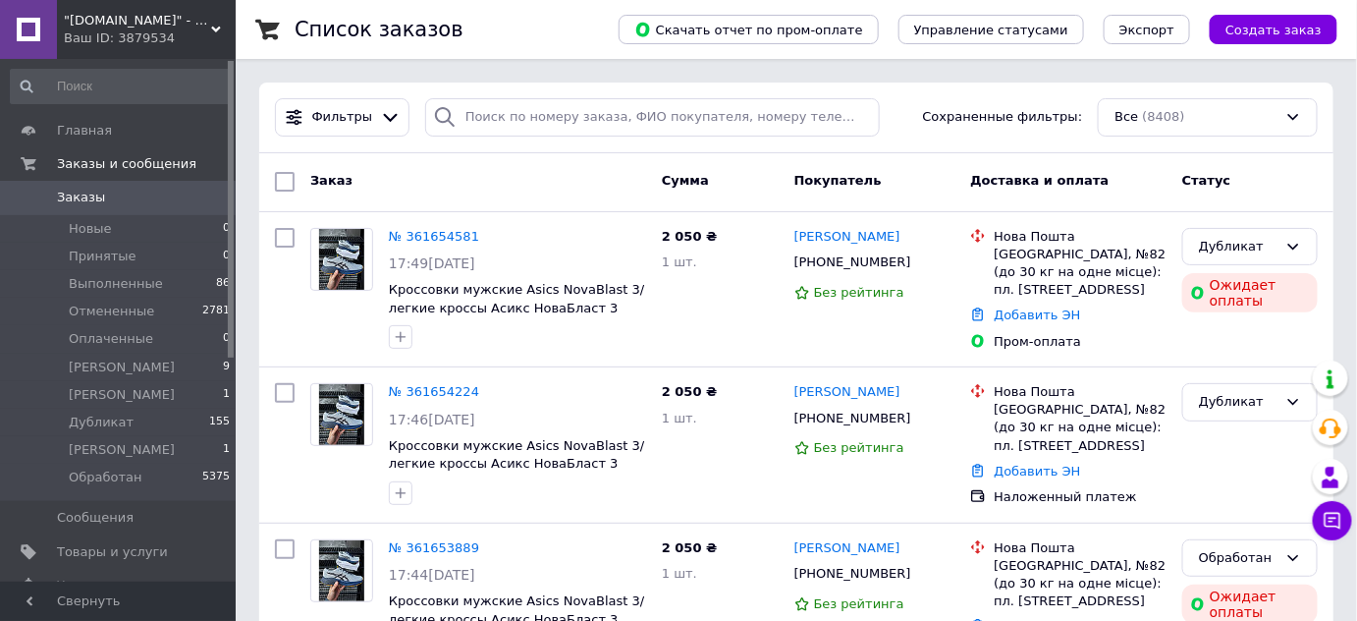
click at [285, 180] on input "checkbox" at bounding box center [285, 182] width 20 height 20
checkbox input "true"
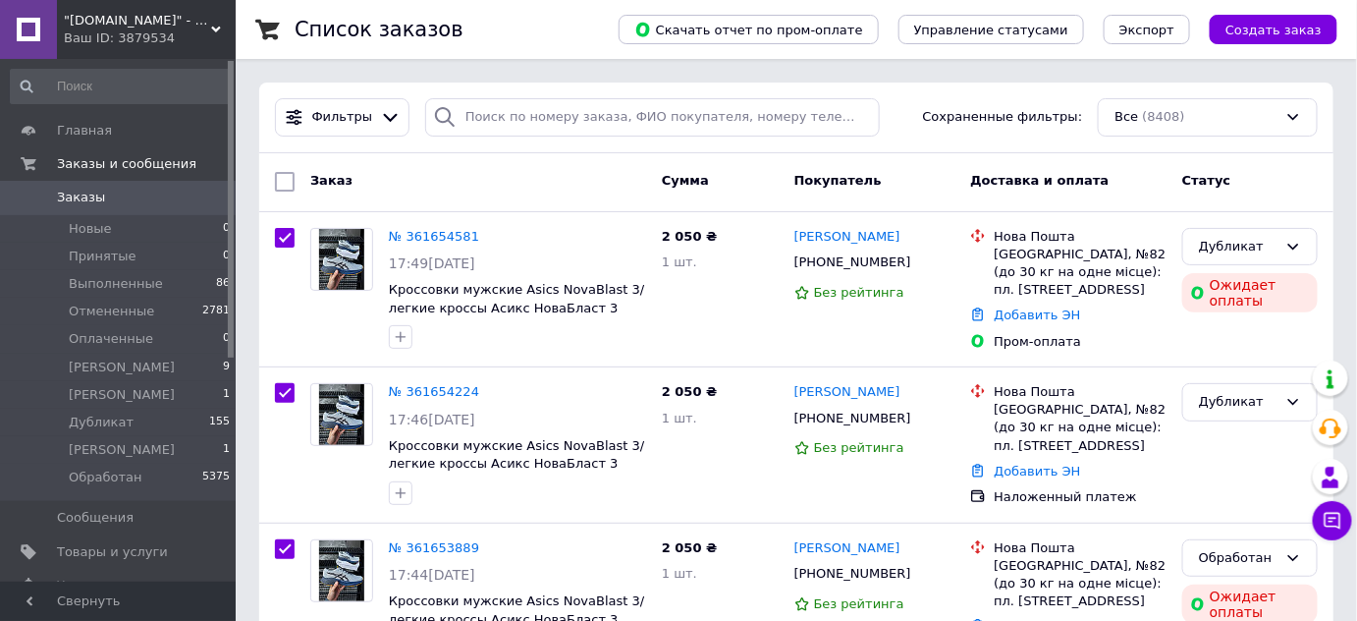
checkbox input "true"
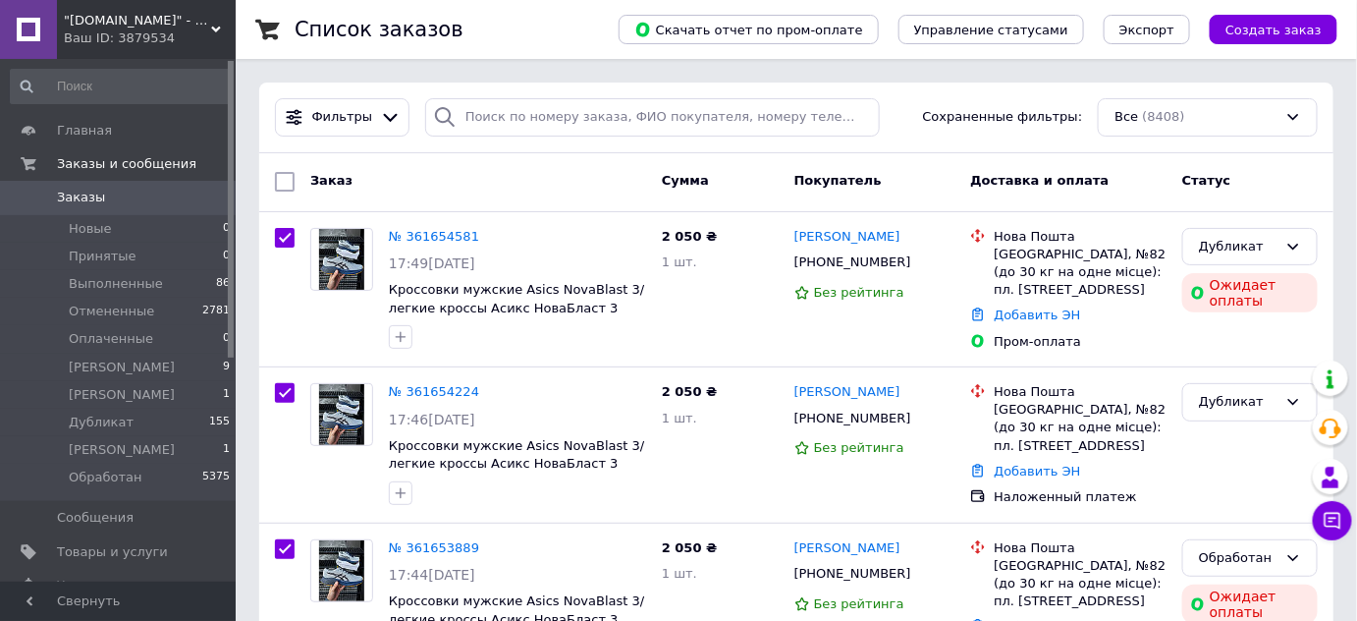
checkbox input "true"
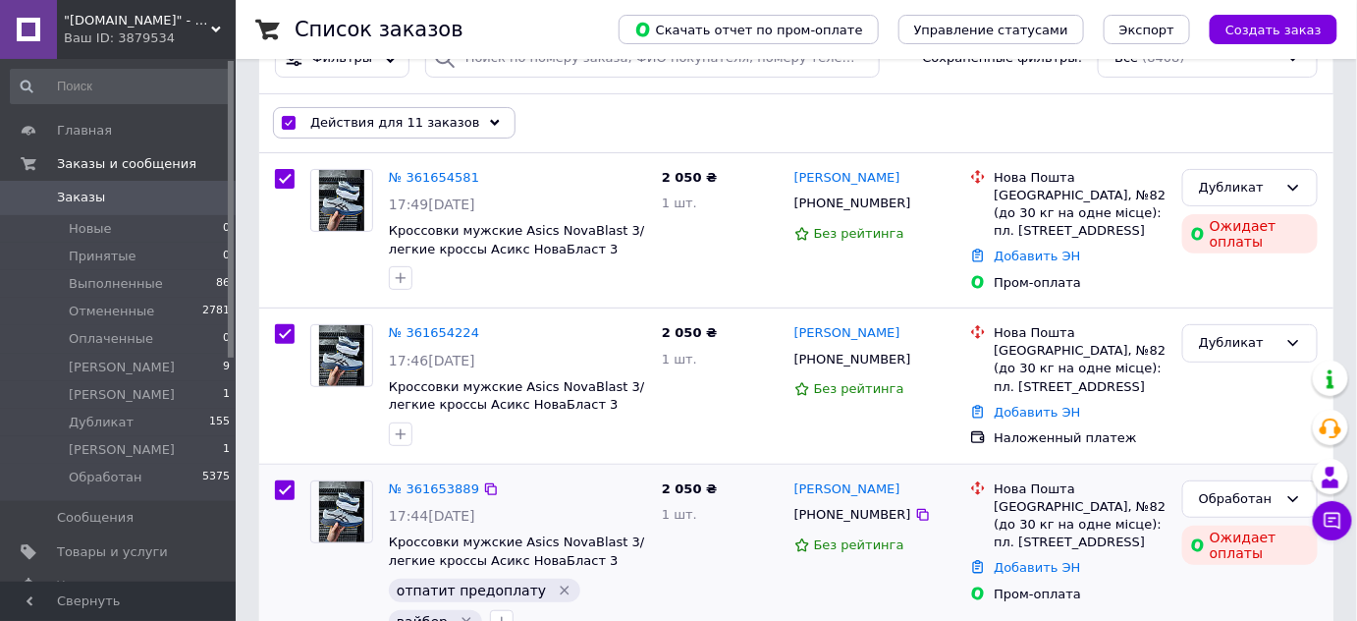
scroll to position [88, 0]
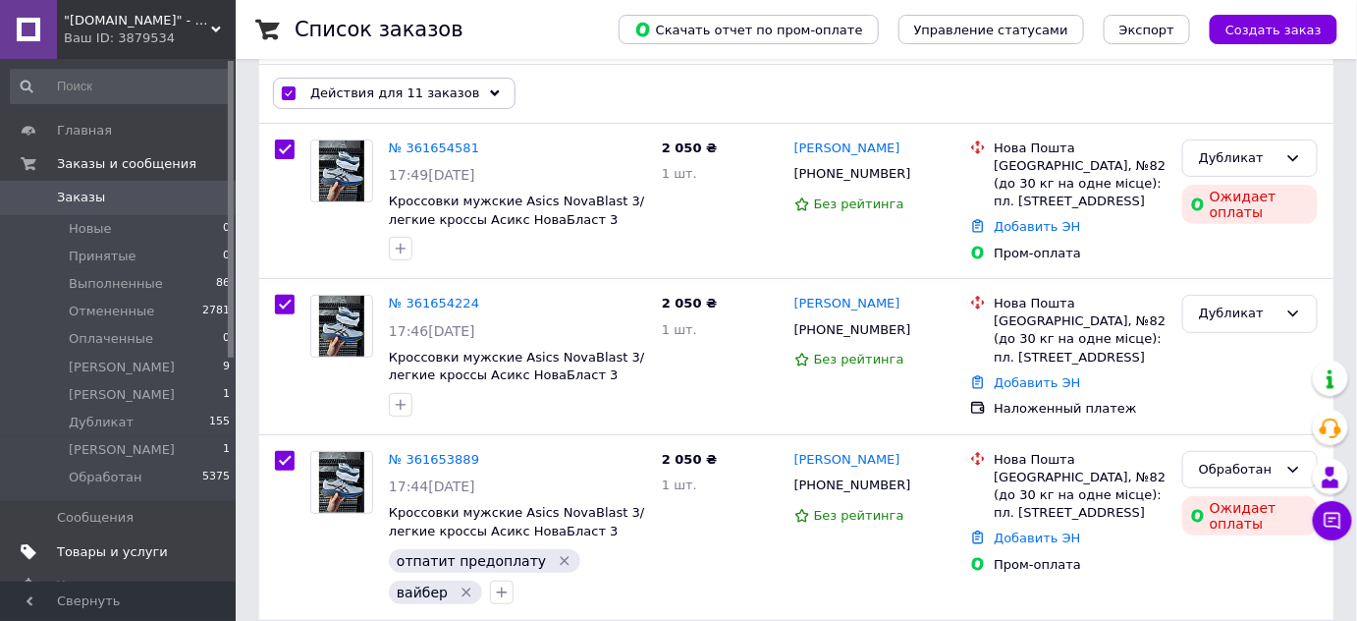
click at [107, 552] on span "Товары и услуги" at bounding box center [112, 552] width 111 height 18
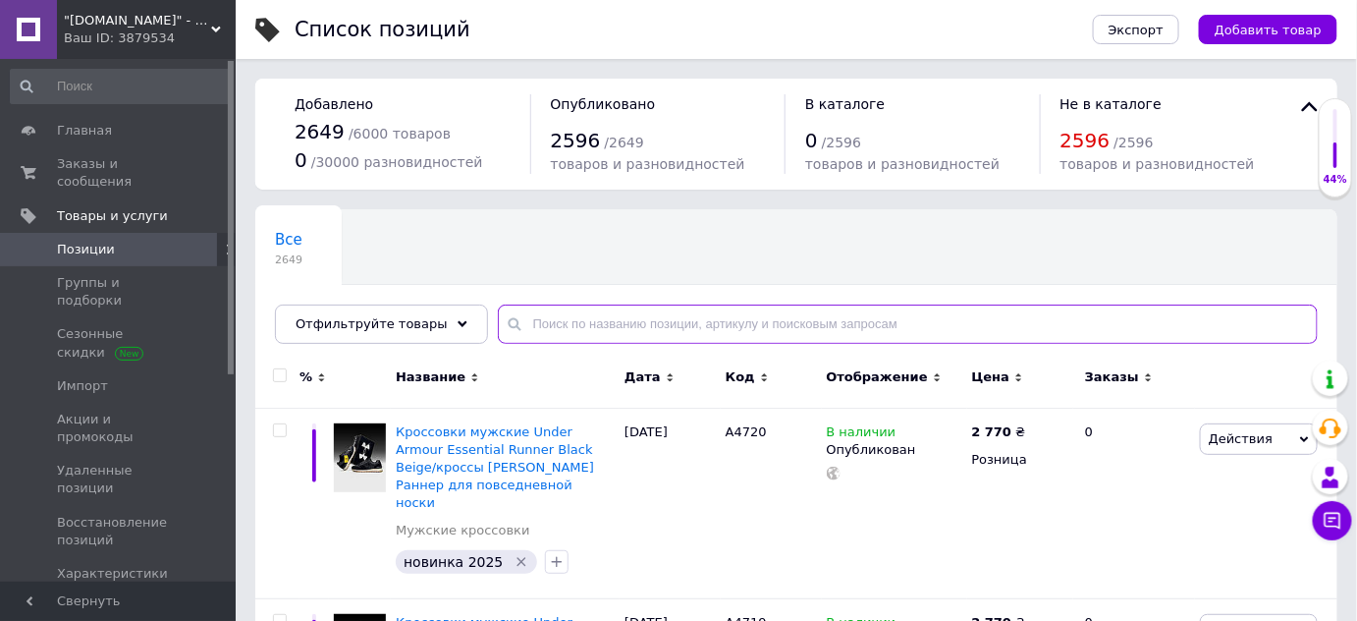
click at [539, 321] on input "text" at bounding box center [908, 323] width 820 height 39
paste input "CL013"
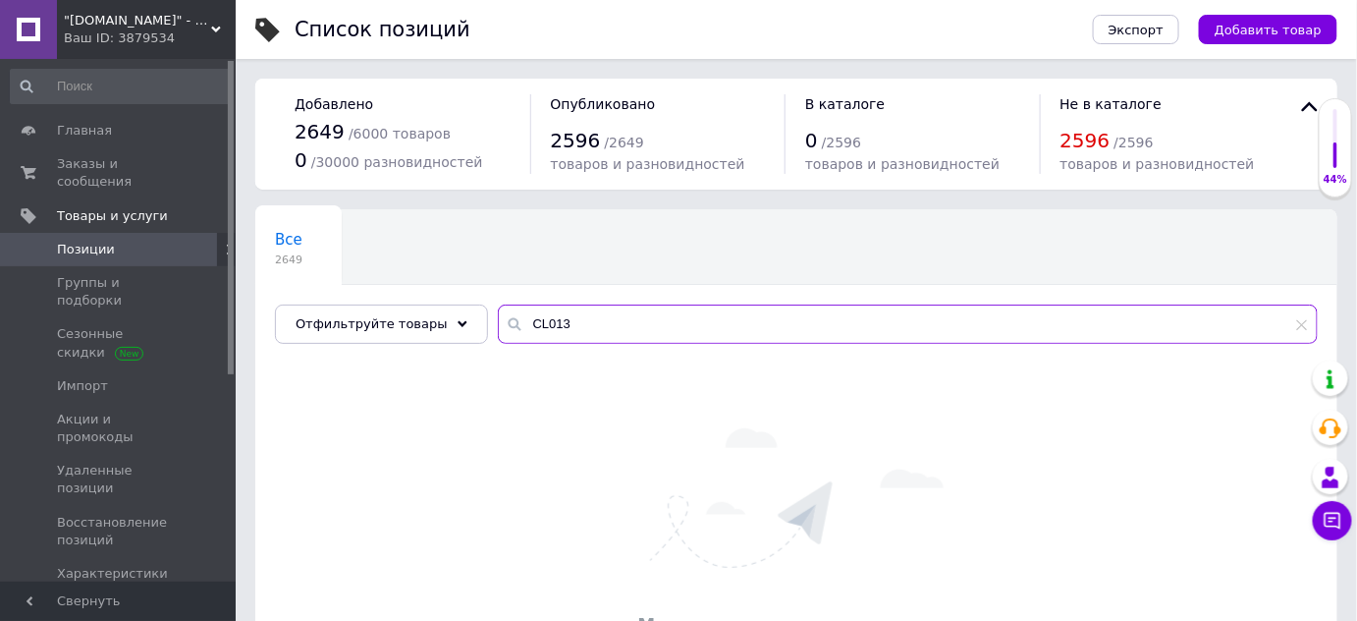
type input "CL013"
